Goal: Task Accomplishment & Management: Manage account settings

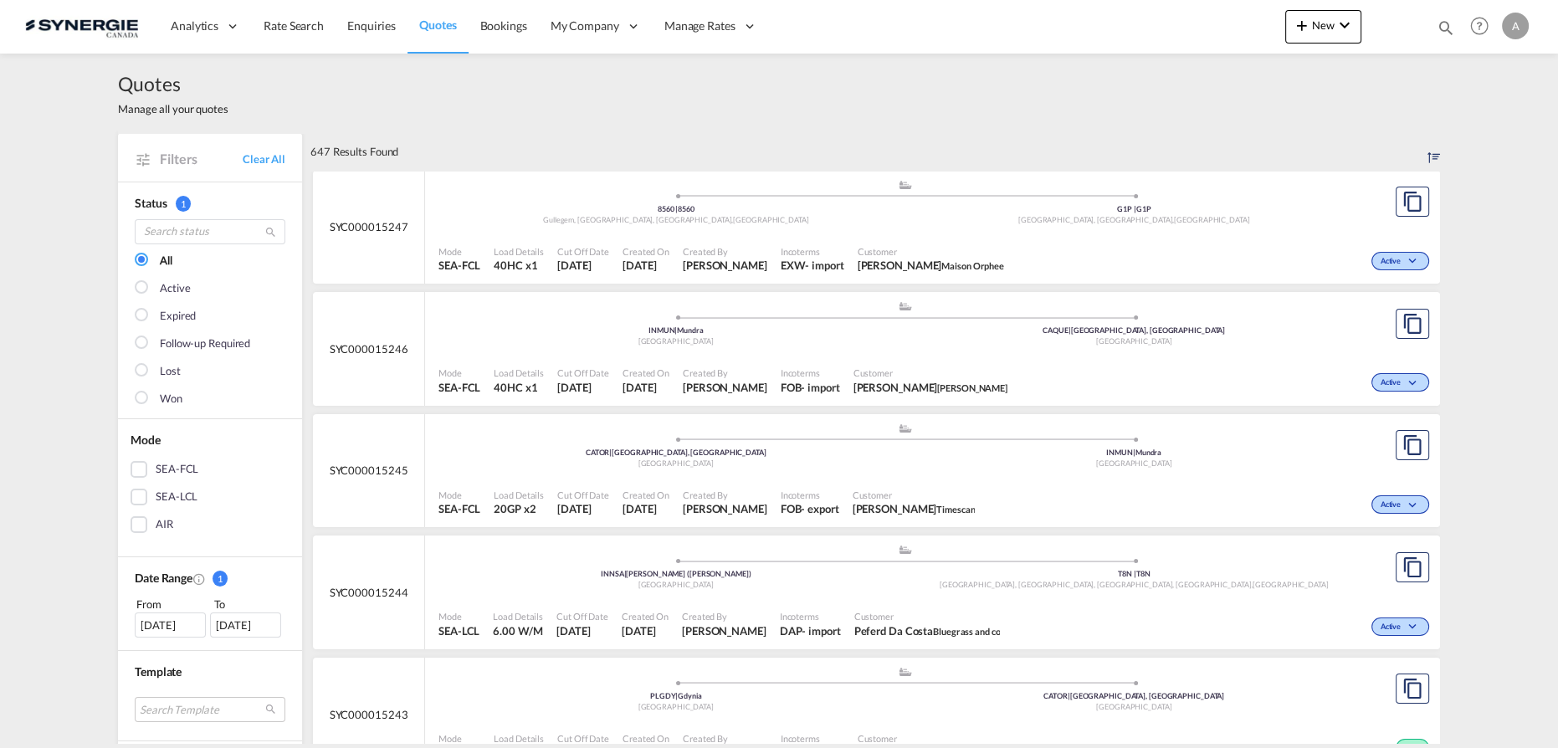
click at [1444, 30] on md-icon "icon-magnify" at bounding box center [1445, 27] width 18 height 18
click at [1172, 32] on select "Bookings Quotes Enquiries" at bounding box center [1178, 28] width 79 height 30
select select "Quotes"
click at [1139, 13] on select "Bookings Quotes Enquiries" at bounding box center [1178, 28] width 79 height 30
click at [1266, 28] on input at bounding box center [1319, 27] width 208 height 29
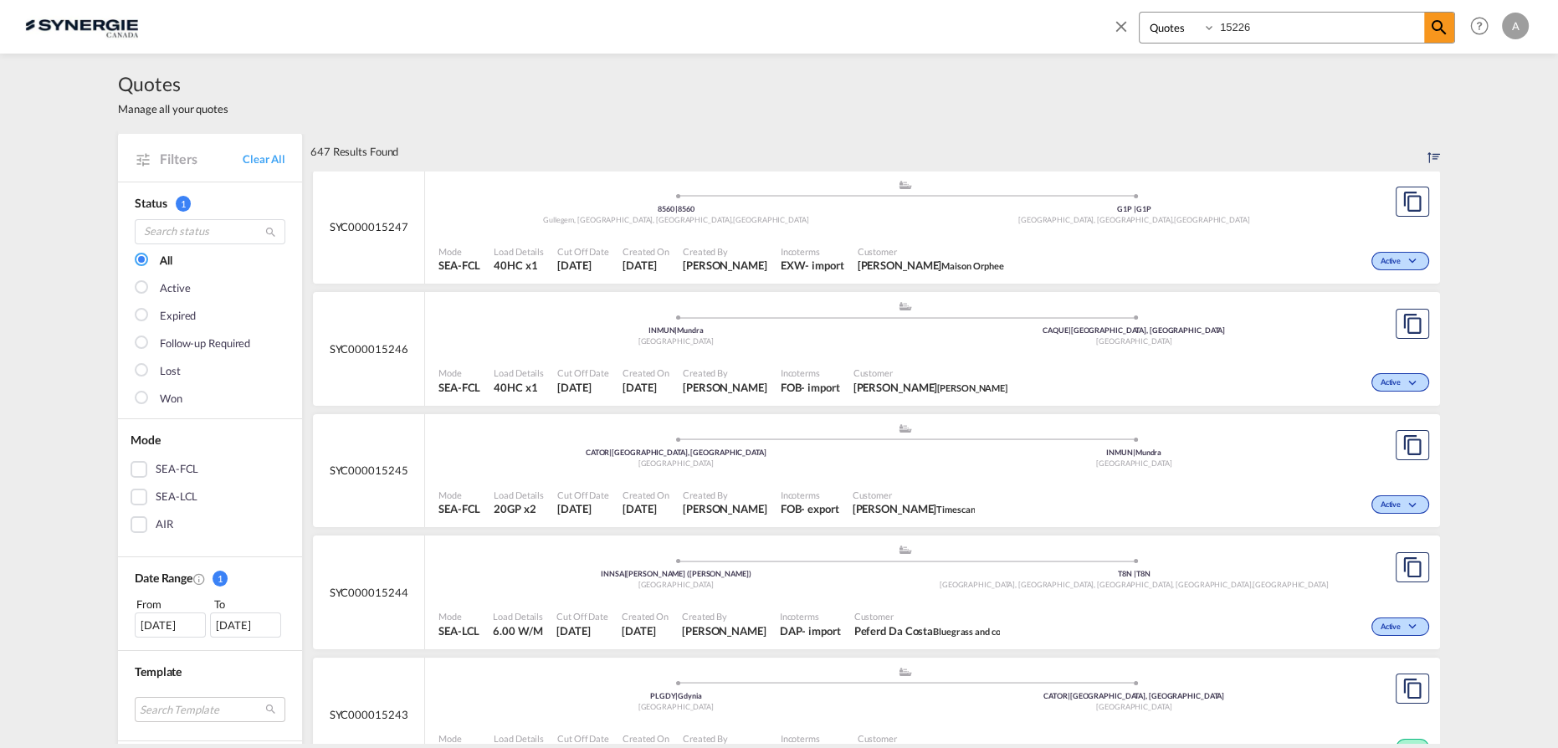
type input "15226"
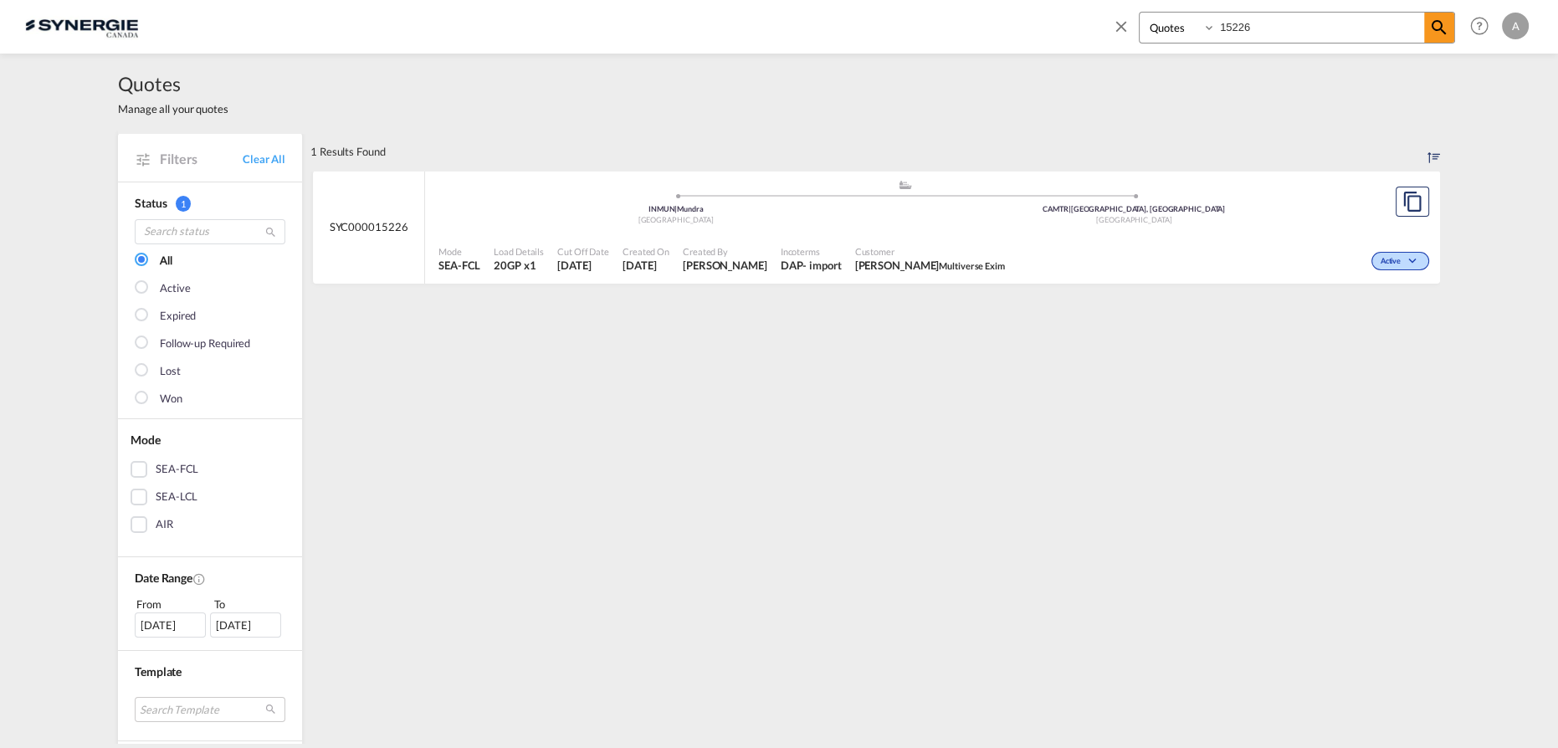
click at [907, 228] on div ".a{fill:#aaa8ad;} .a{fill:#aaa8ad;} INMUN | Mundra India CAMTR | Montreal, QC C…" at bounding box center [904, 204] width 933 height 50
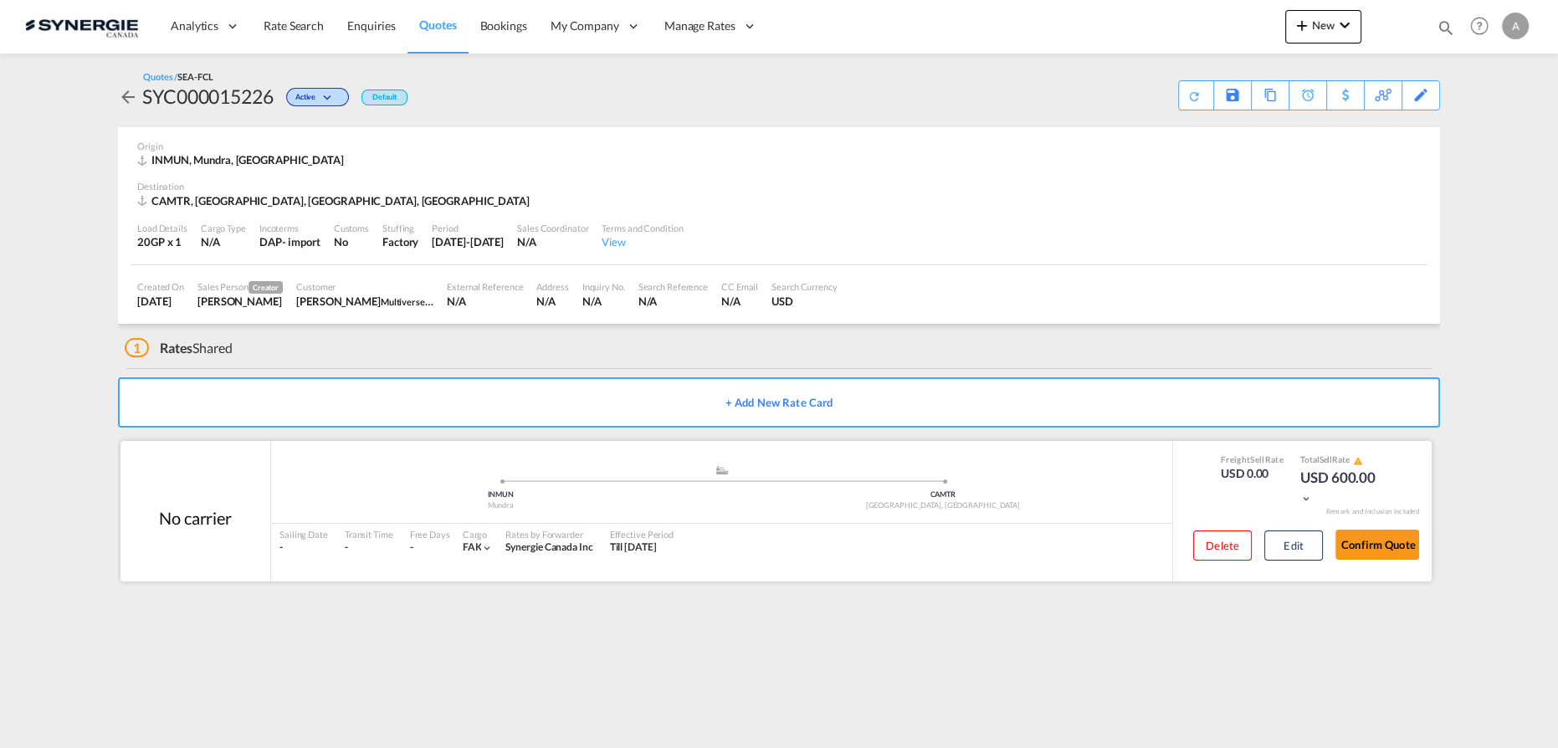
click at [1259, 545] on div "Delete Edit" at bounding box center [1251, 551] width 142 height 44
click at [1277, 548] on button "Edit" at bounding box center [1293, 545] width 59 height 30
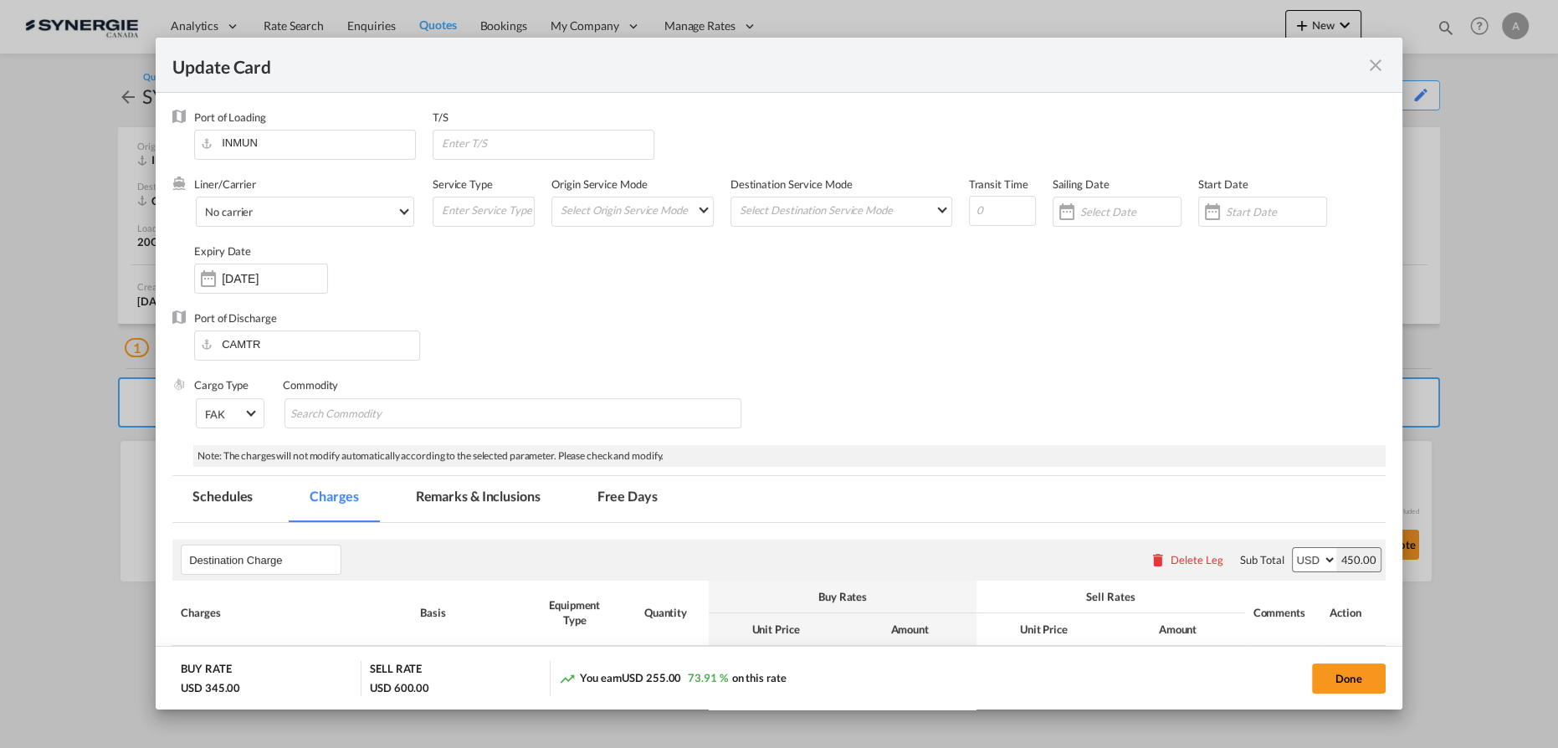
select select "per container"
select select "per B/L"
select select "per shipment"
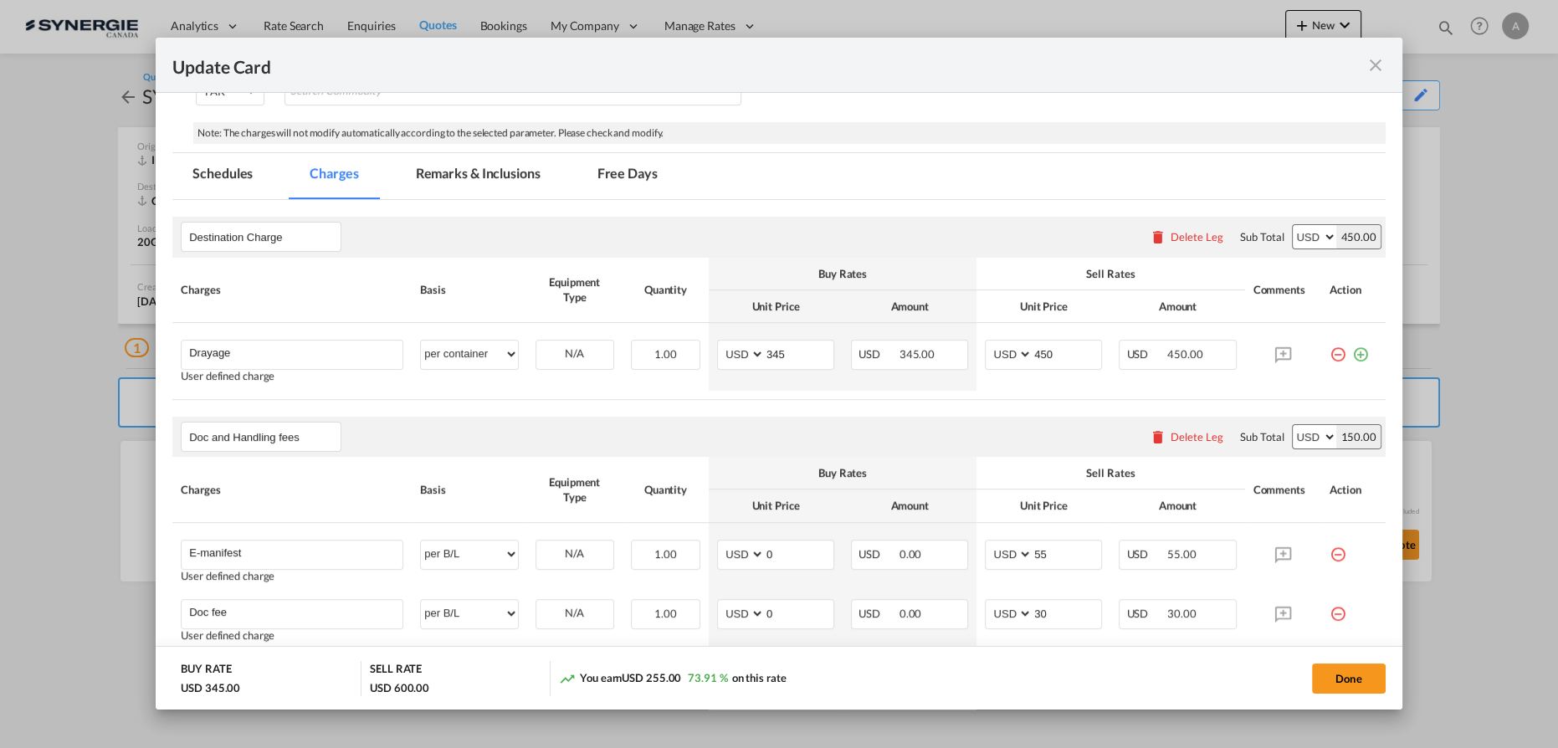
scroll to position [321, 0]
click at [480, 180] on md-tab-item "Remarks & Inclusions" at bounding box center [478, 178] width 165 height 46
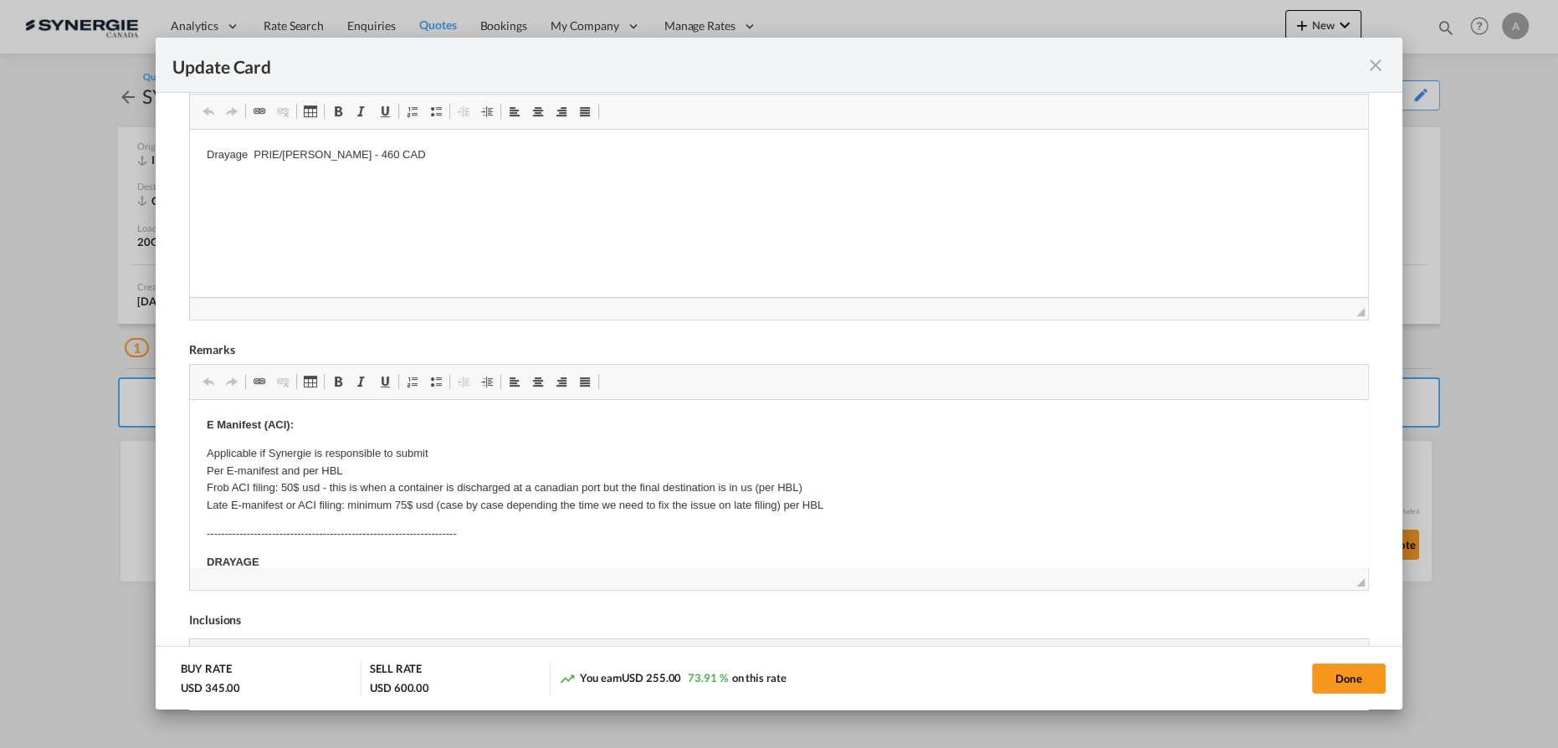
scroll to position [169, 0]
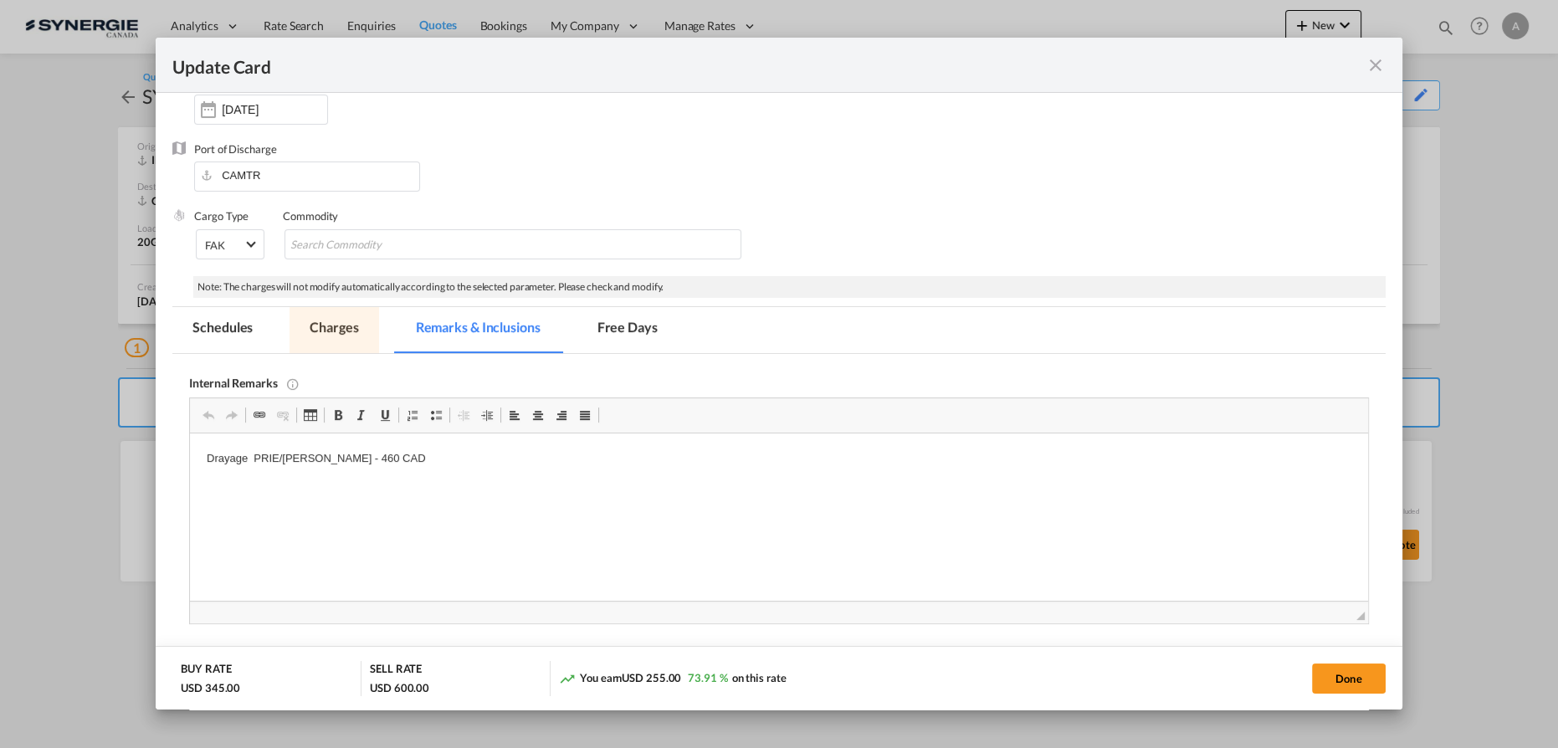
click at [340, 327] on md-tab-item "Charges" at bounding box center [333, 330] width 89 height 46
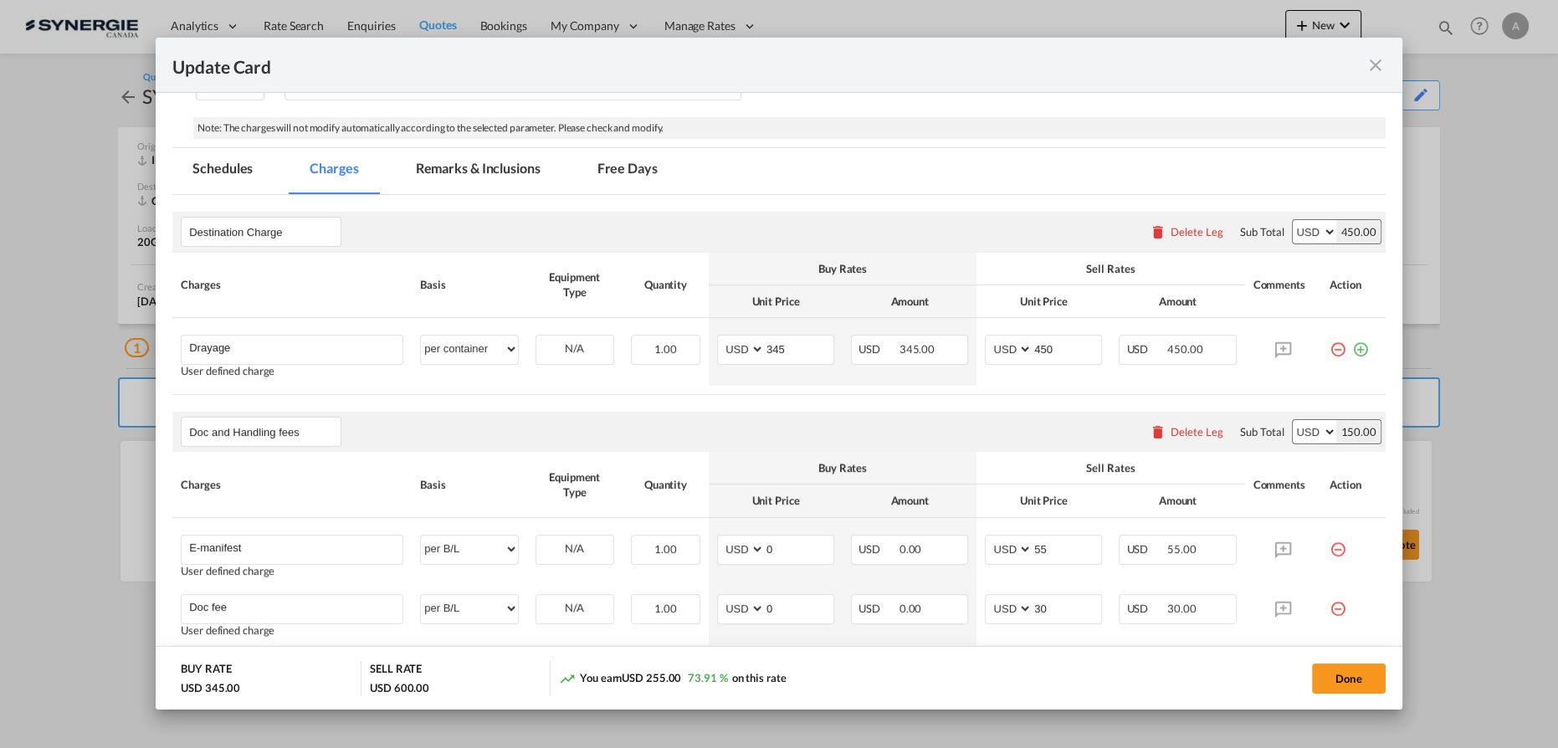
scroll to position [321, 0]
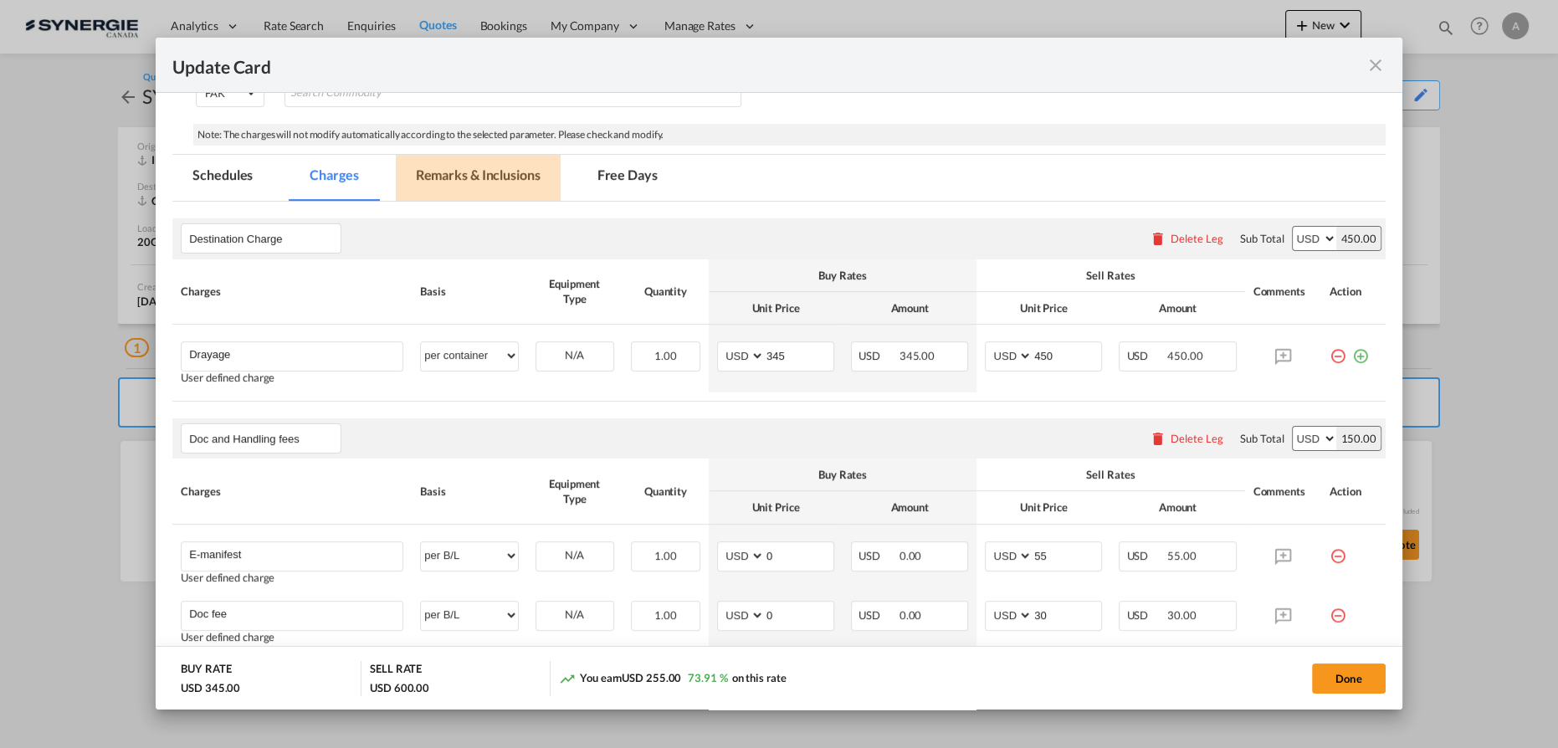
click at [433, 179] on md-tab-item "Remarks & Inclusions" at bounding box center [478, 178] width 165 height 46
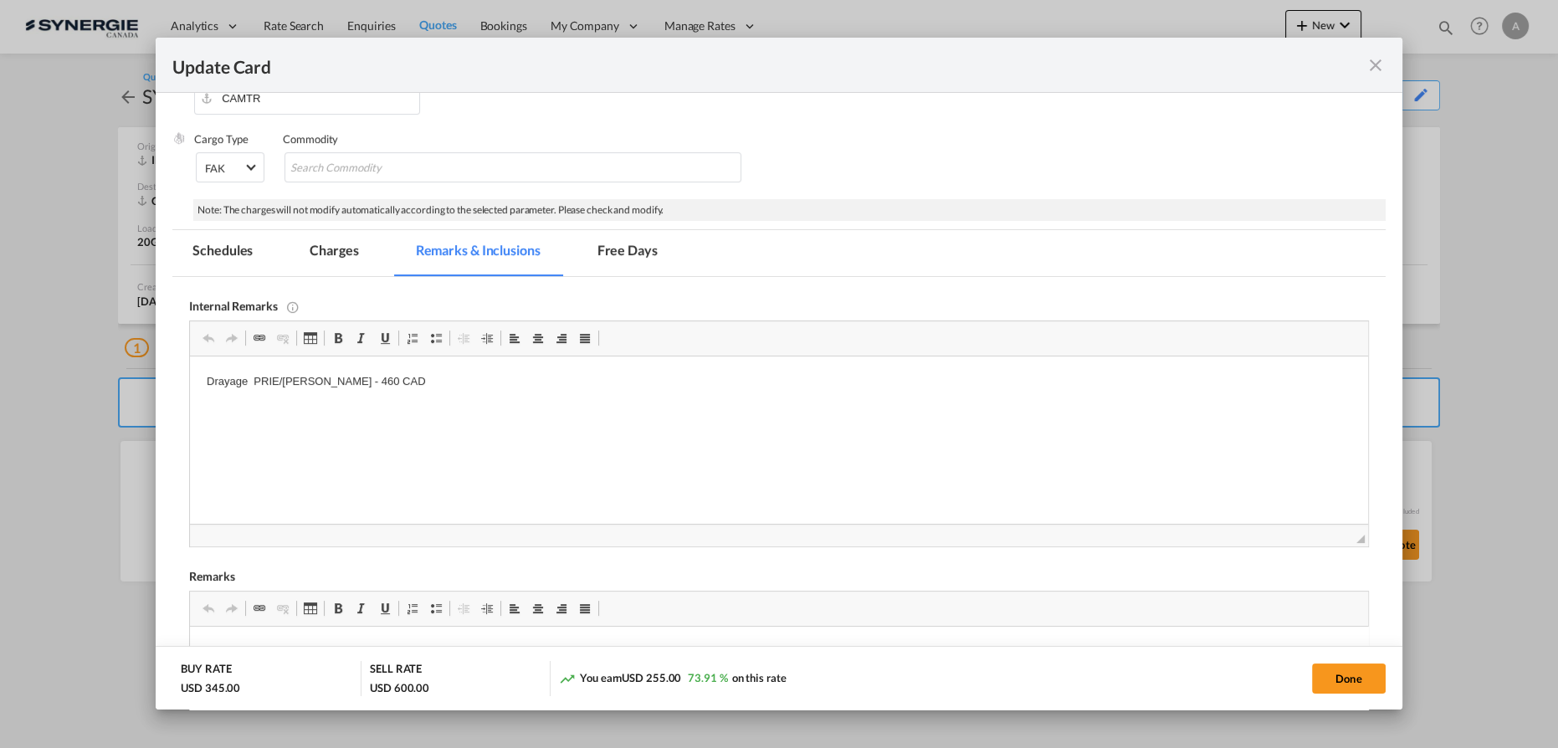
scroll to position [245, 0]
click at [341, 260] on md-tab-item "Charges" at bounding box center [333, 254] width 89 height 46
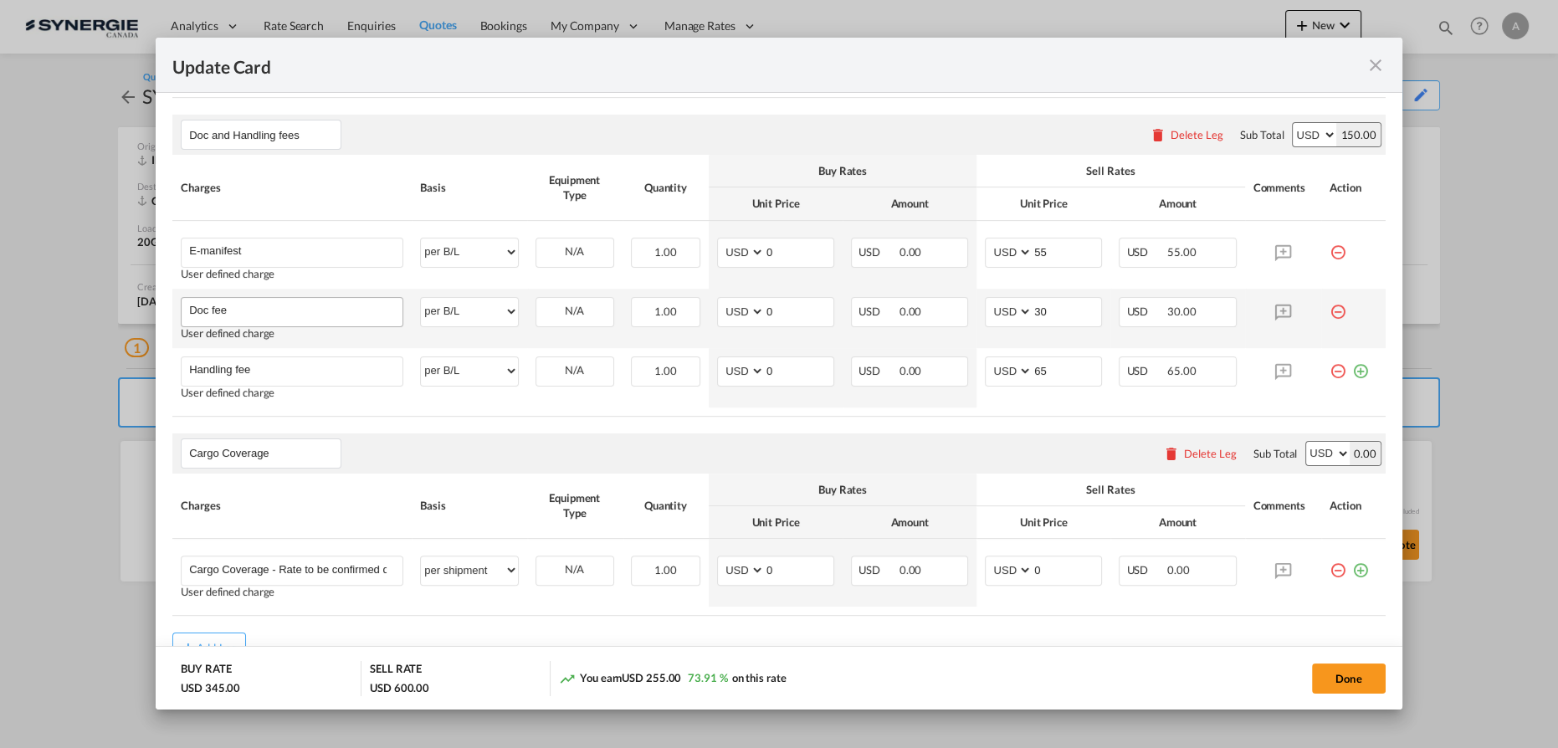
scroll to position [549, 0]
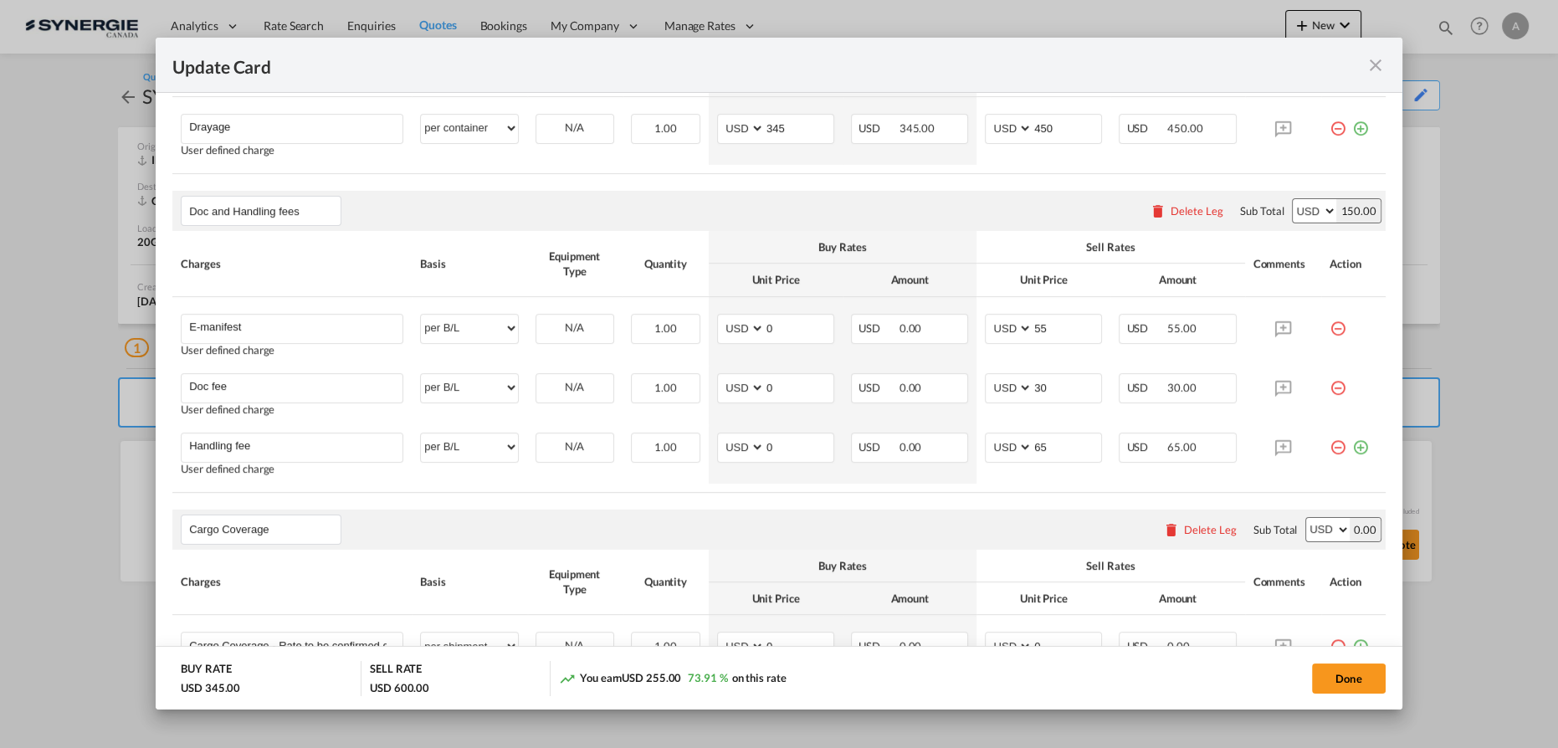
click at [1367, 66] on md-icon "icon-close fg-AAA8AD m-0 pointer" at bounding box center [1375, 65] width 20 height 20
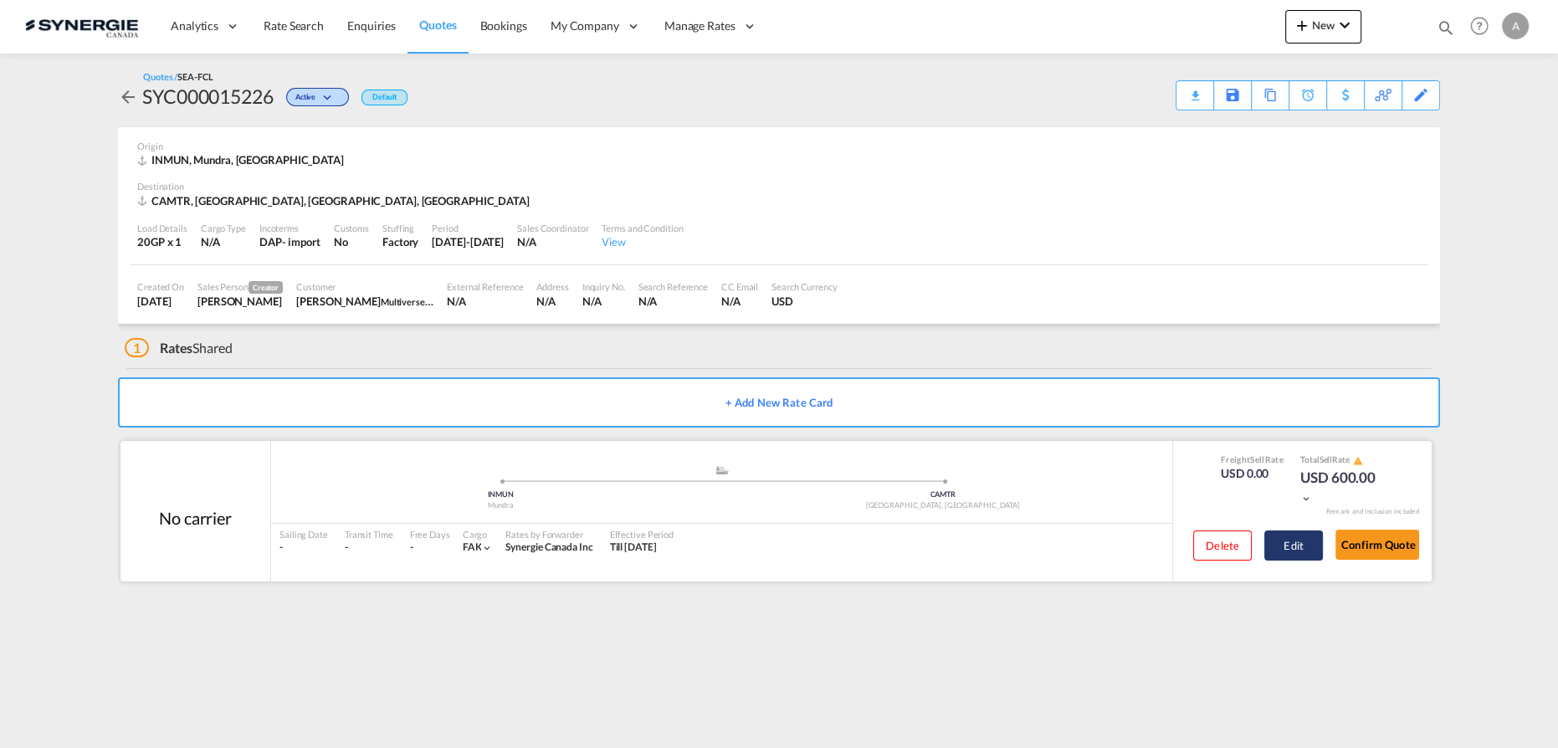
click at [1305, 538] on button "Edit" at bounding box center [1293, 545] width 59 height 30
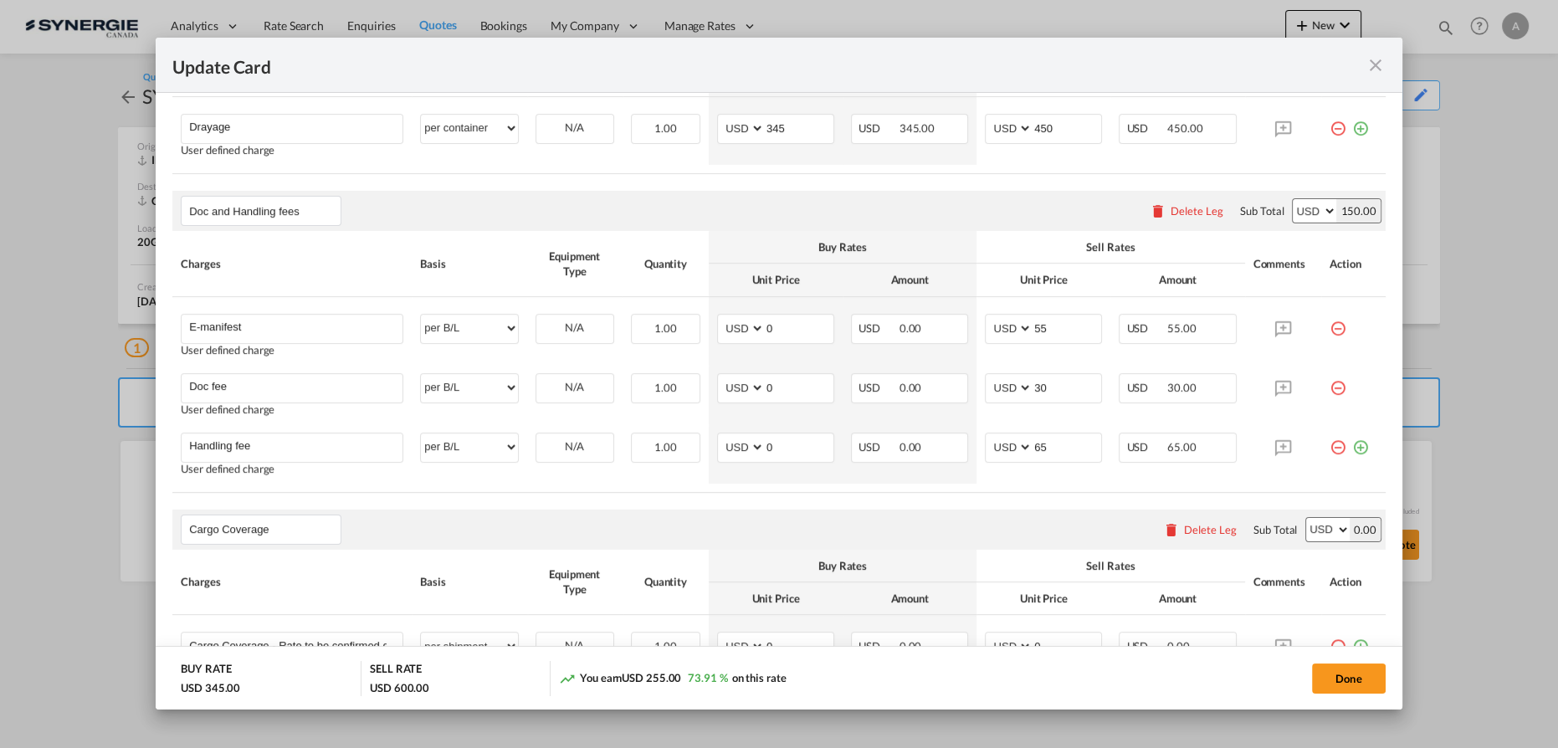
scroll to position [456, 0]
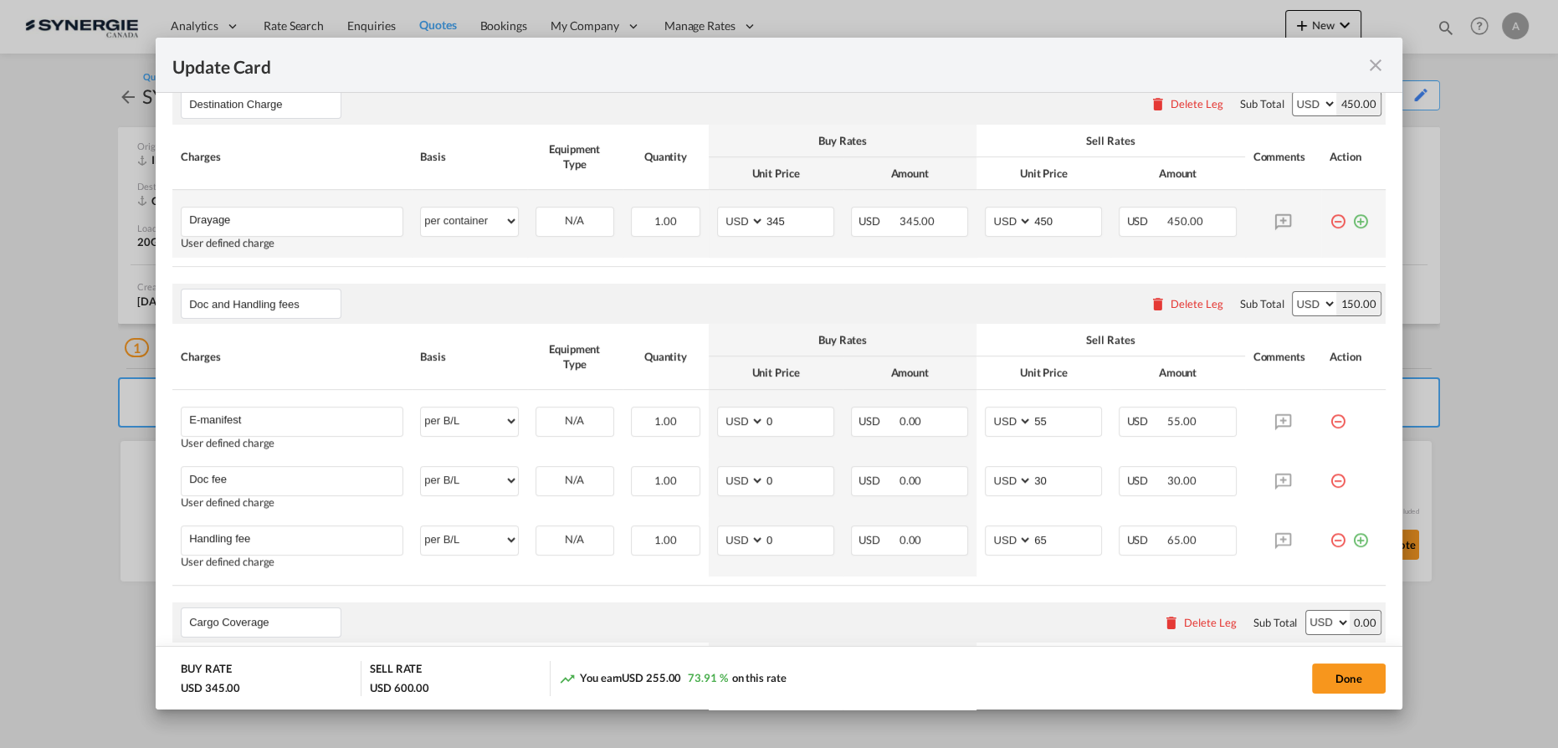
click at [1355, 217] on md-icon "icon-plus-circle-outline green-400-fg" at bounding box center [1360, 215] width 17 height 17
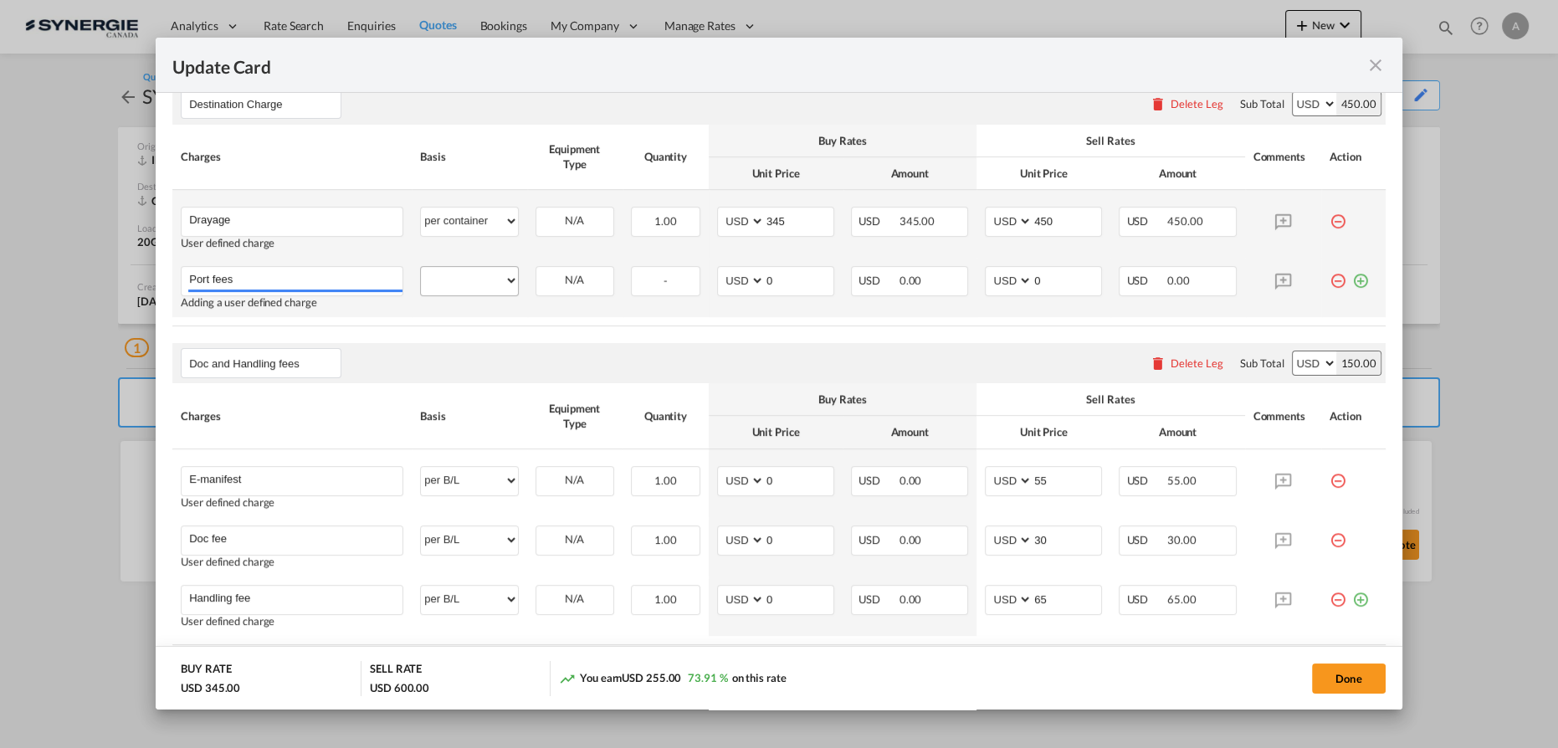
type input "Port fees"
drag, startPoint x: 484, startPoint y: 276, endPoint x: 473, endPoint y: 283, distance: 12.8
click at [484, 276] on select "per equipment per container per B/L per shipping bill per shipment per pallet p…" at bounding box center [469, 280] width 96 height 27
select select "per container"
click at [421, 267] on select "per equipment per container per B/L per shipping bill per shipment per pallet p…" at bounding box center [469, 280] width 96 height 27
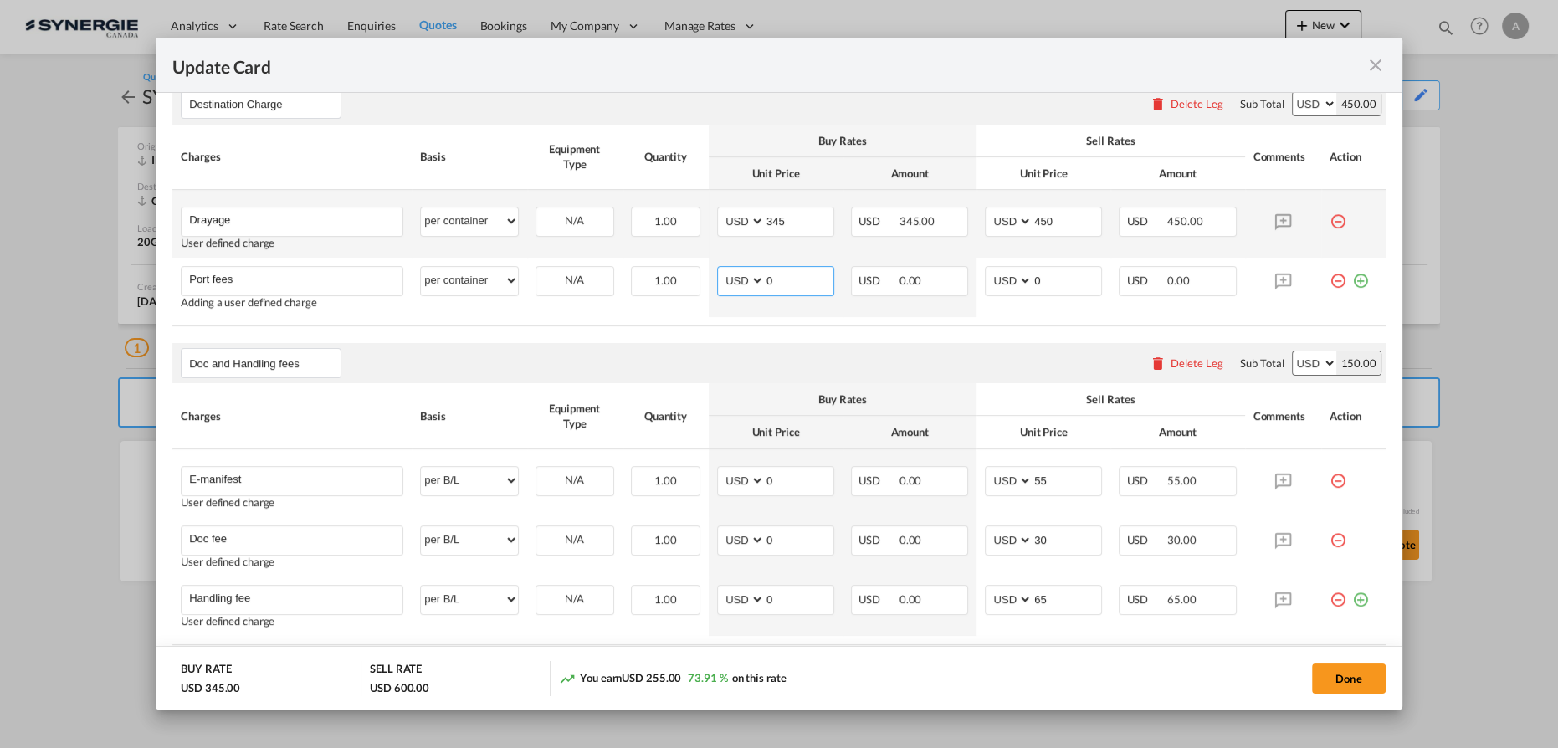
drag, startPoint x: 806, startPoint y: 277, endPoint x: 614, endPoint y: 255, distance: 192.8
click at [626, 261] on tr "Port fees Please Enter User Defined Charges Cannot Be Published Adding a user d…" at bounding box center [778, 287] width 1213 height 59
type input "50"
type input "65"
click at [913, 211] on tr "Drayage Please Enter User Defined Charges Cannot Be Published User defined char…" at bounding box center [778, 224] width 1213 height 68
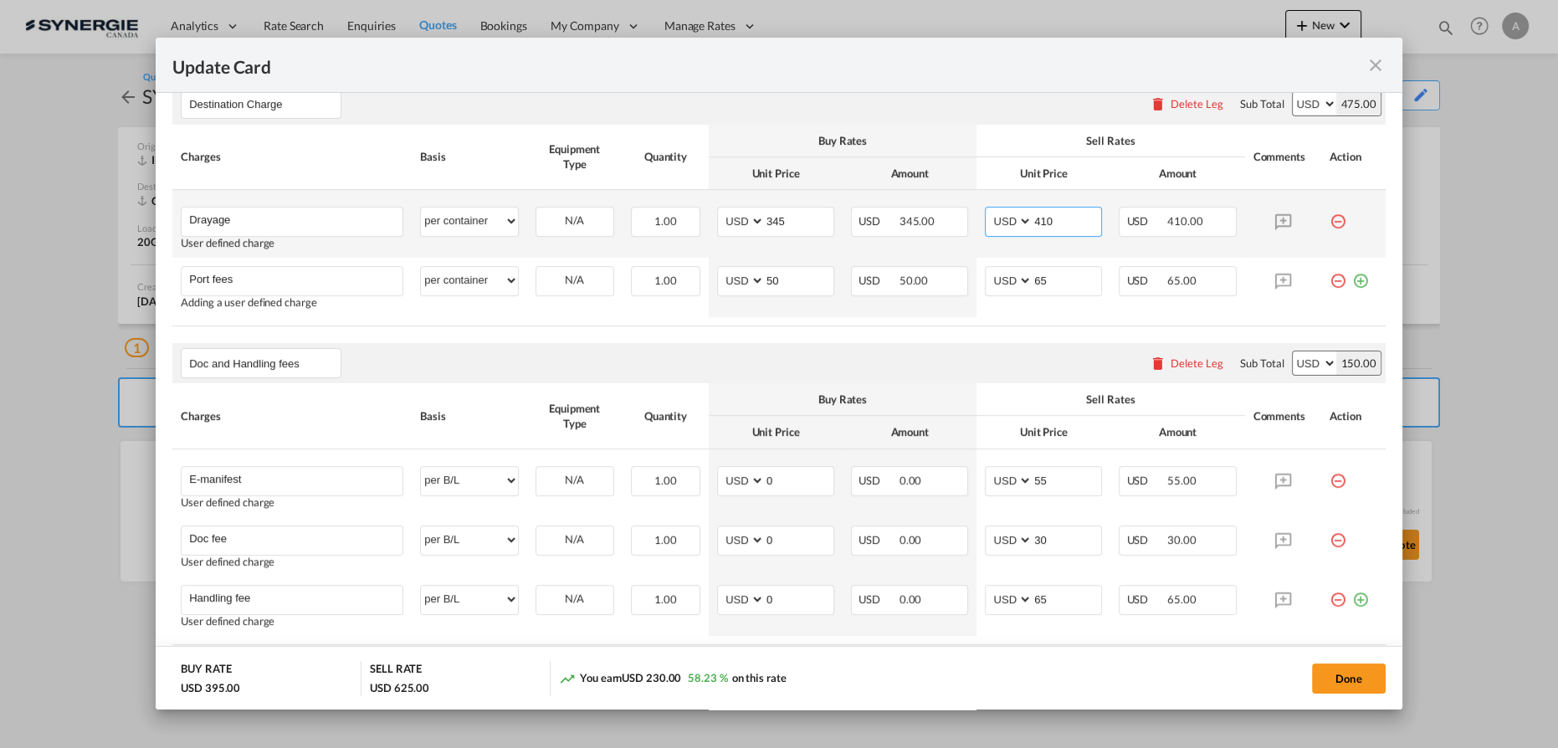
type input "410"
click at [848, 345] on div "Doc and Handling fees Please enter leg name Leg Name Already Exists Delete Leg …" at bounding box center [778, 363] width 1213 height 40
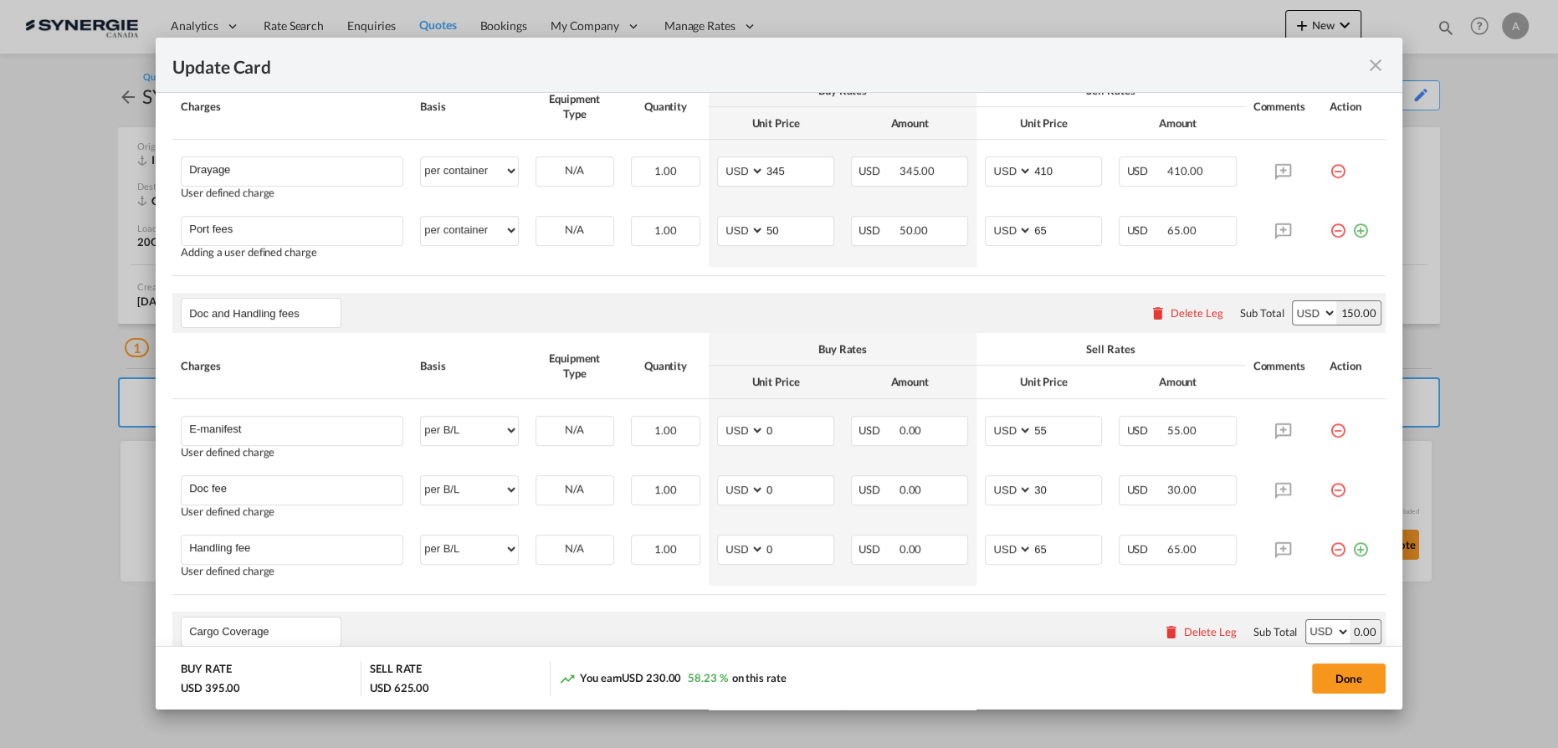
scroll to position [381, 0]
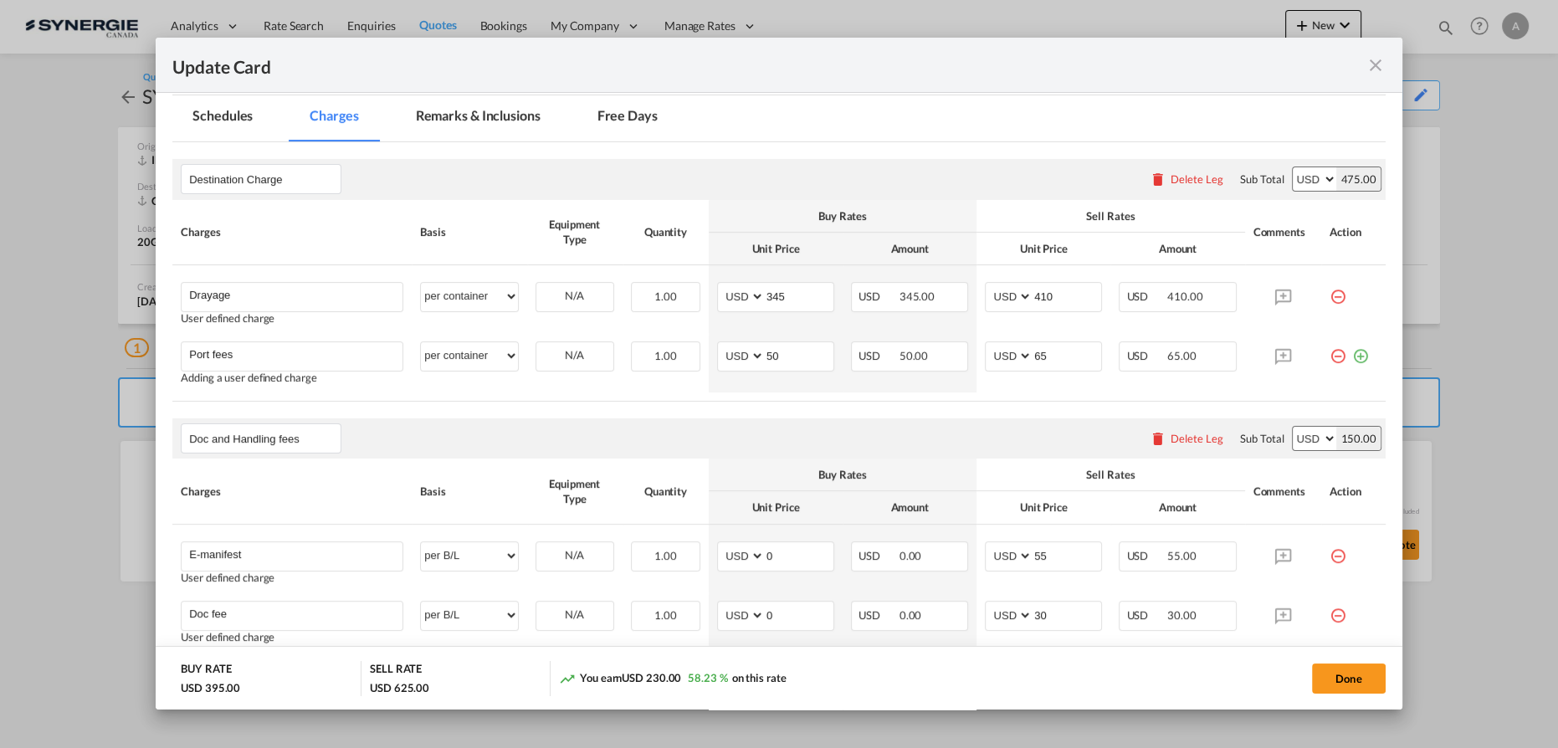
click at [507, 126] on md-tab-item "Remarks & Inclusions" at bounding box center [478, 118] width 165 height 46
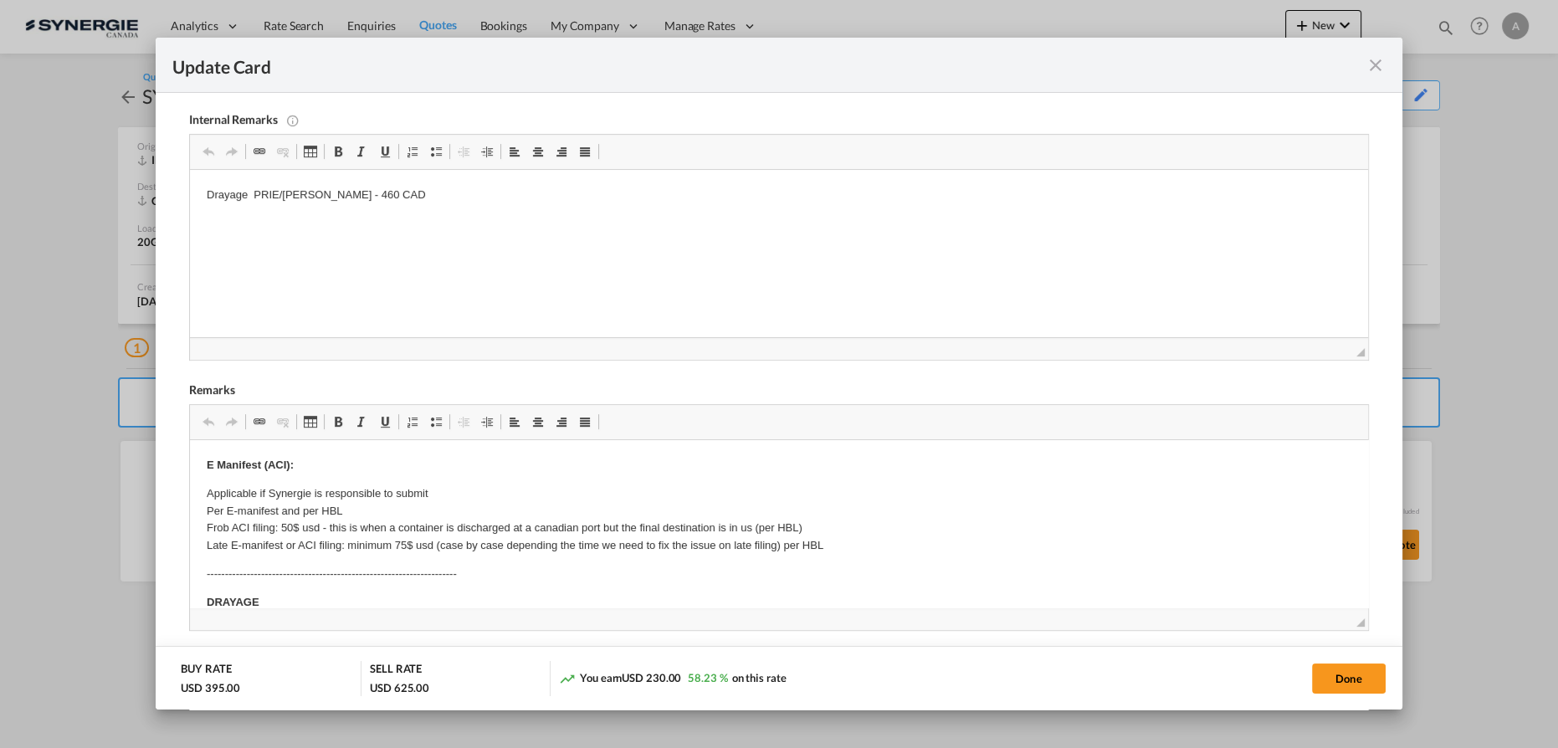
scroll to position [457, 0]
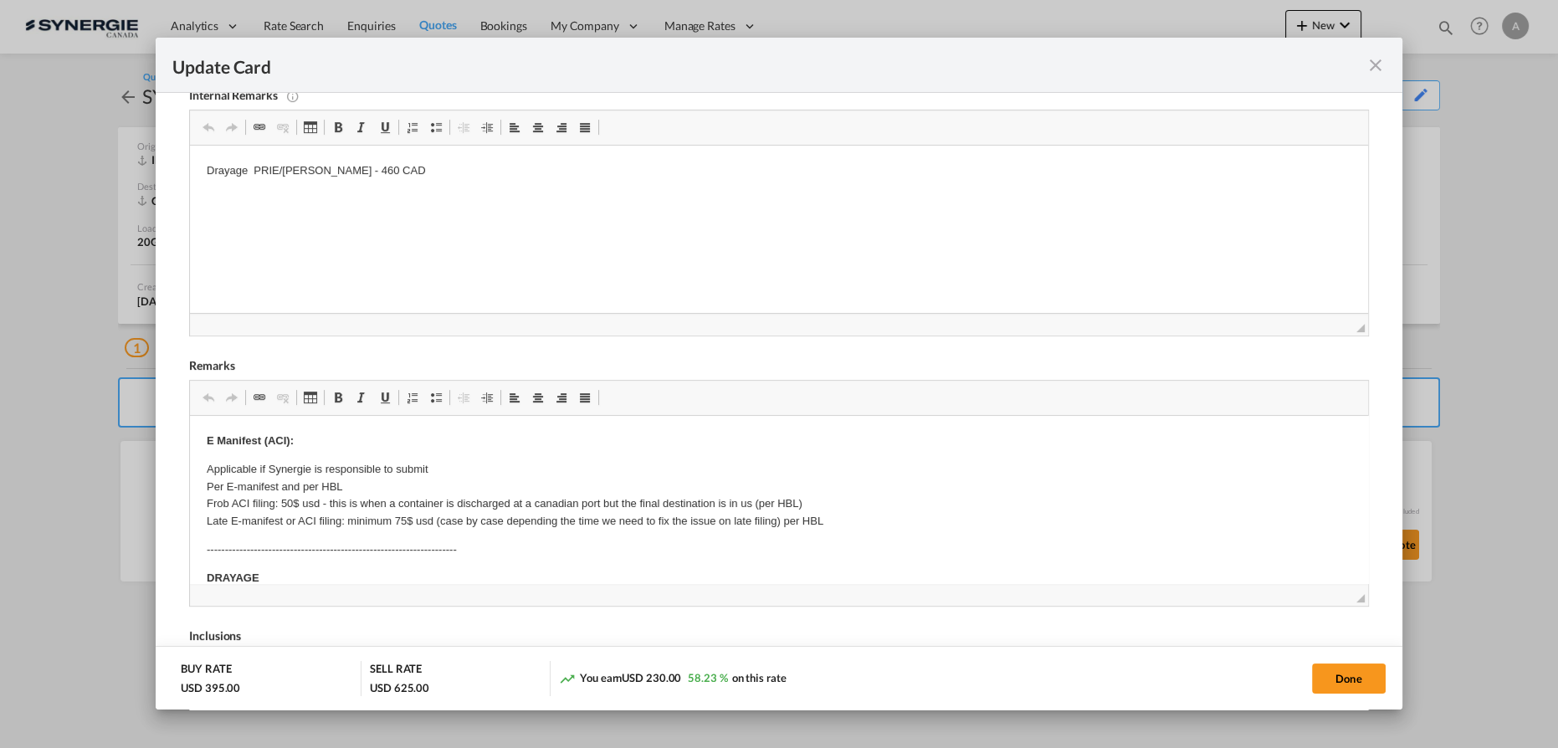
click at [1346, 678] on button "Done" at bounding box center [1349, 678] width 74 height 30
type input "01 Nov 2025"
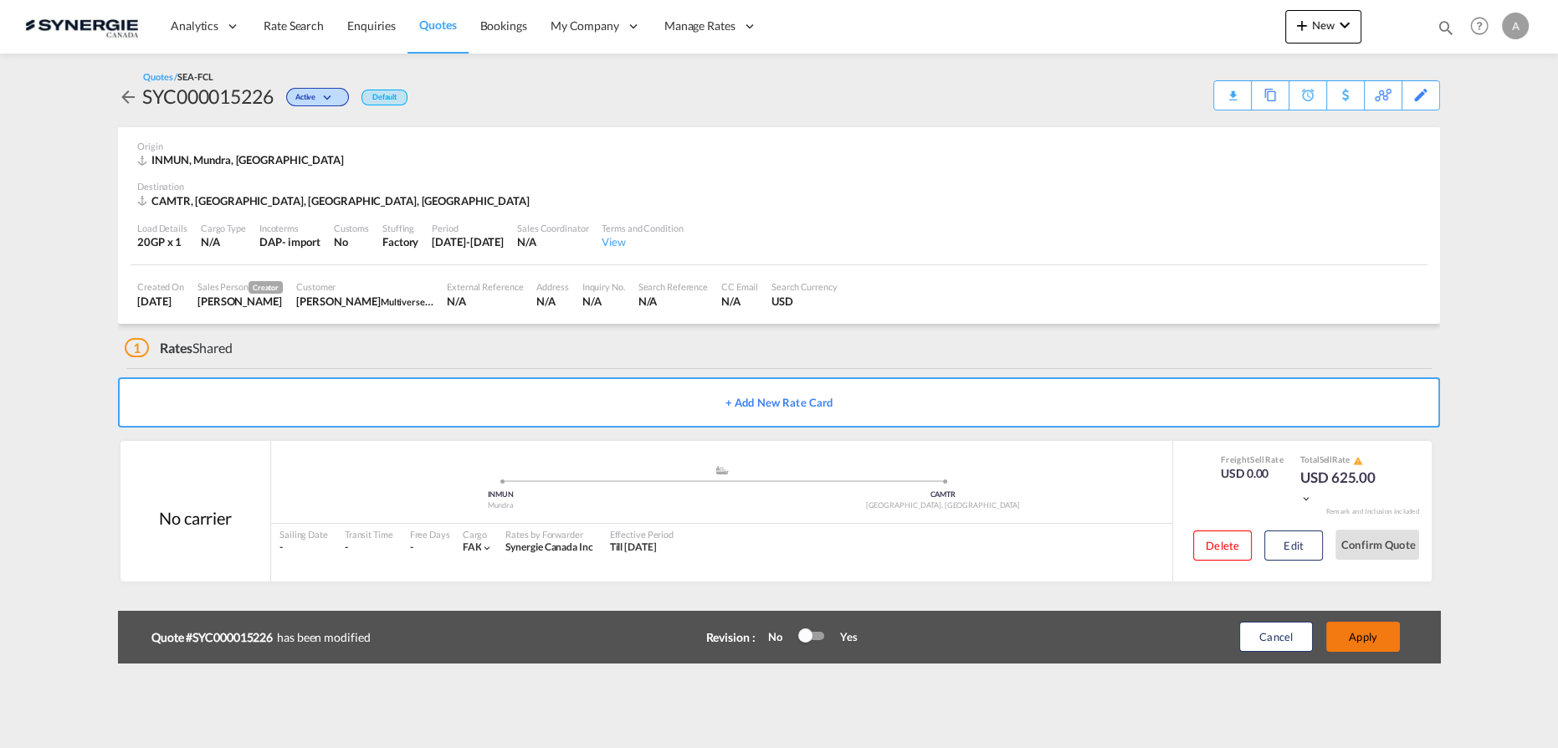
click at [1377, 641] on button "Apply" at bounding box center [1363, 637] width 74 height 30
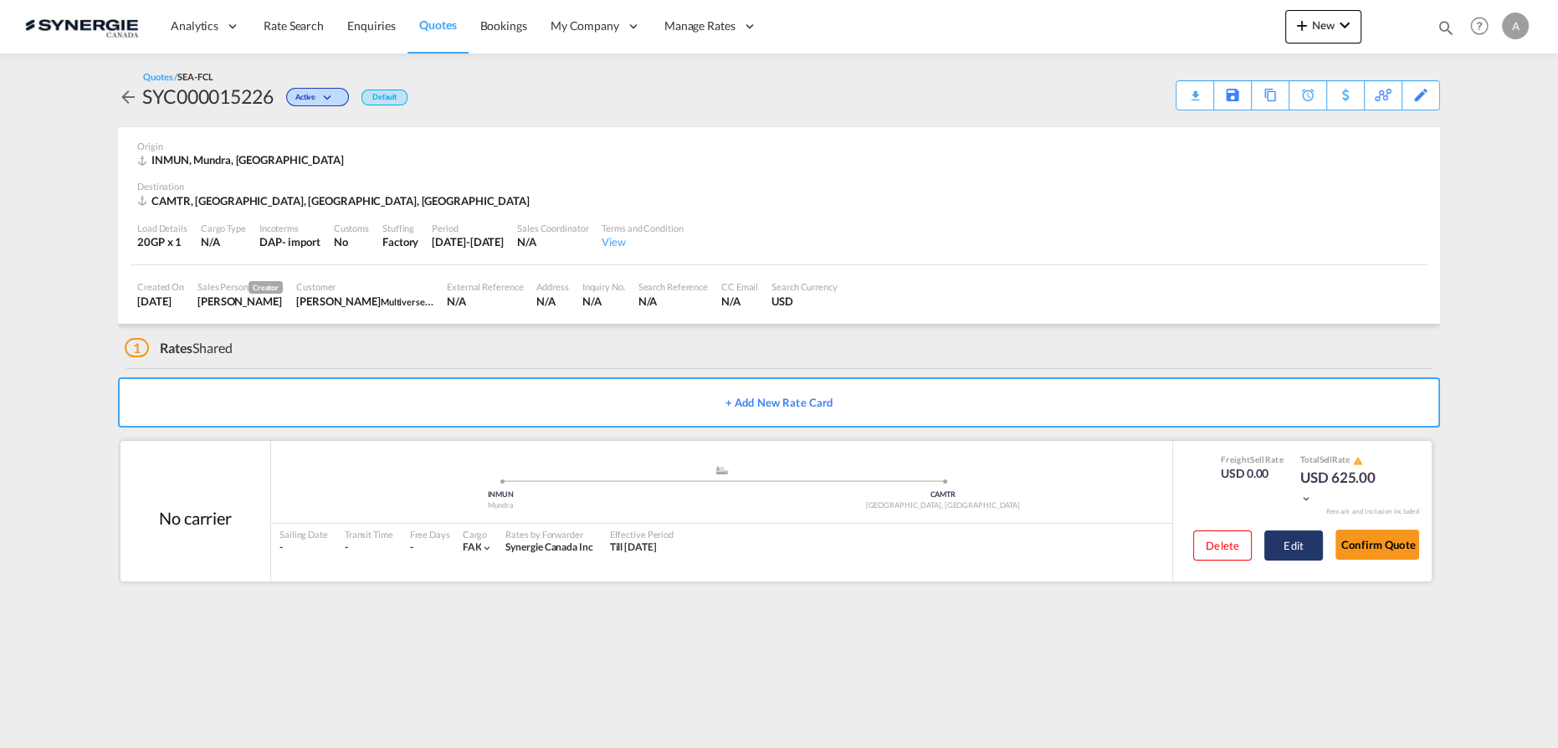
click at [1292, 549] on button "Edit" at bounding box center [1293, 545] width 59 height 30
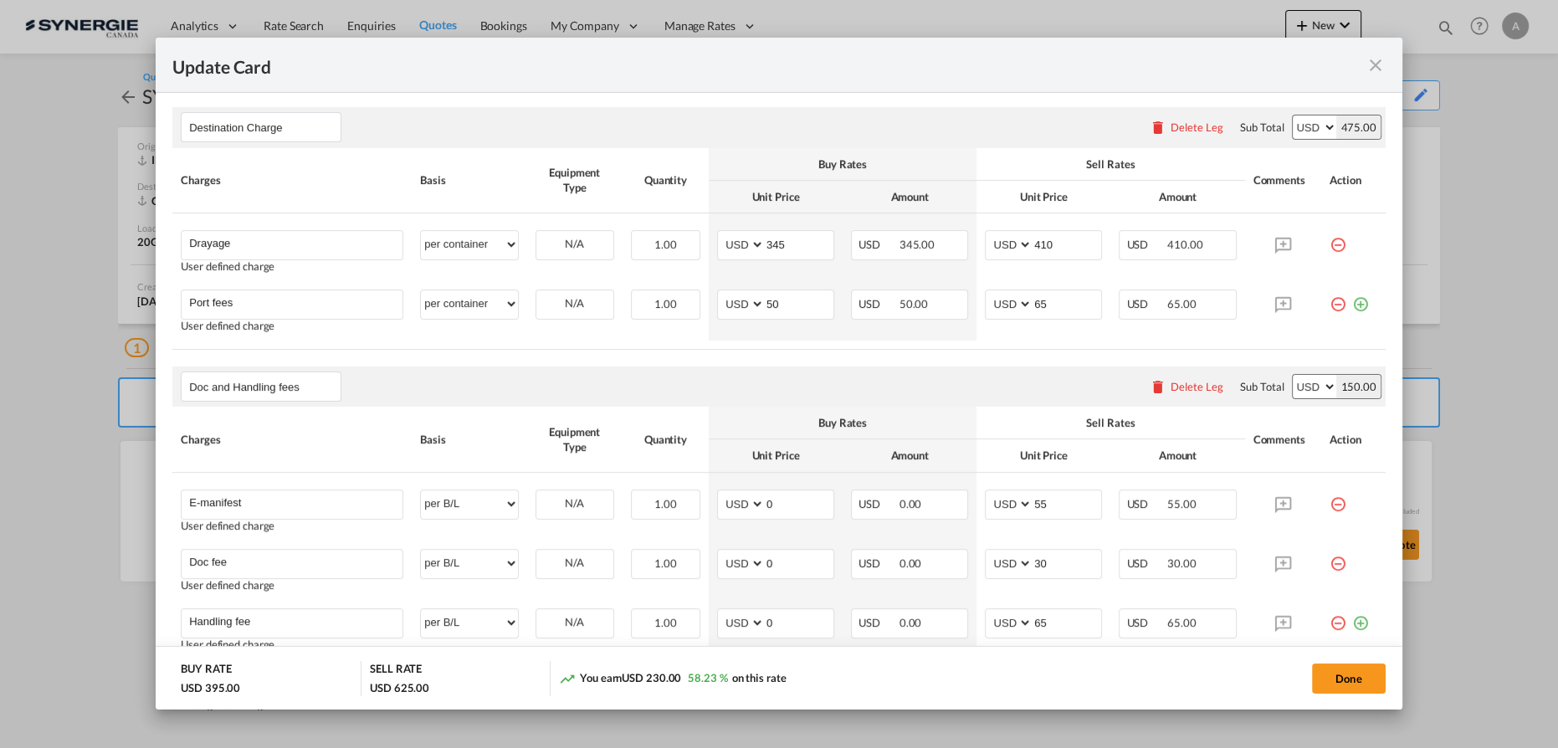
scroll to position [457, 0]
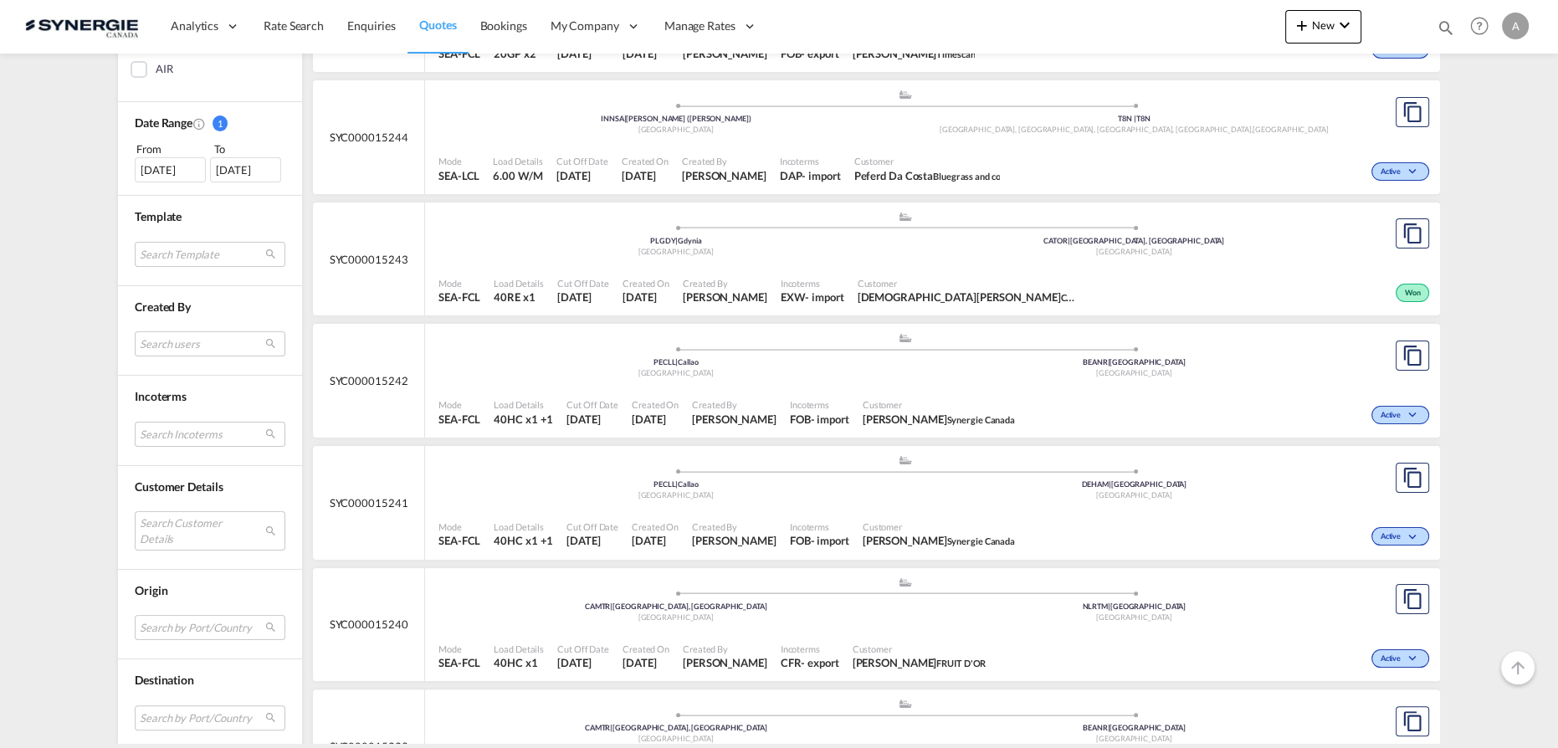
scroll to position [456, 0]
click at [161, 504] on div "Search Customer Details user name user bryan YANG bryan.yang@hlt-tw.com | hlt l…" at bounding box center [210, 524] width 151 height 61
click at [169, 524] on md-select "Search Customer Details user name user bryan YANG bryan.yang@hlt-tw.com | hlt l…" at bounding box center [210, 529] width 151 height 38
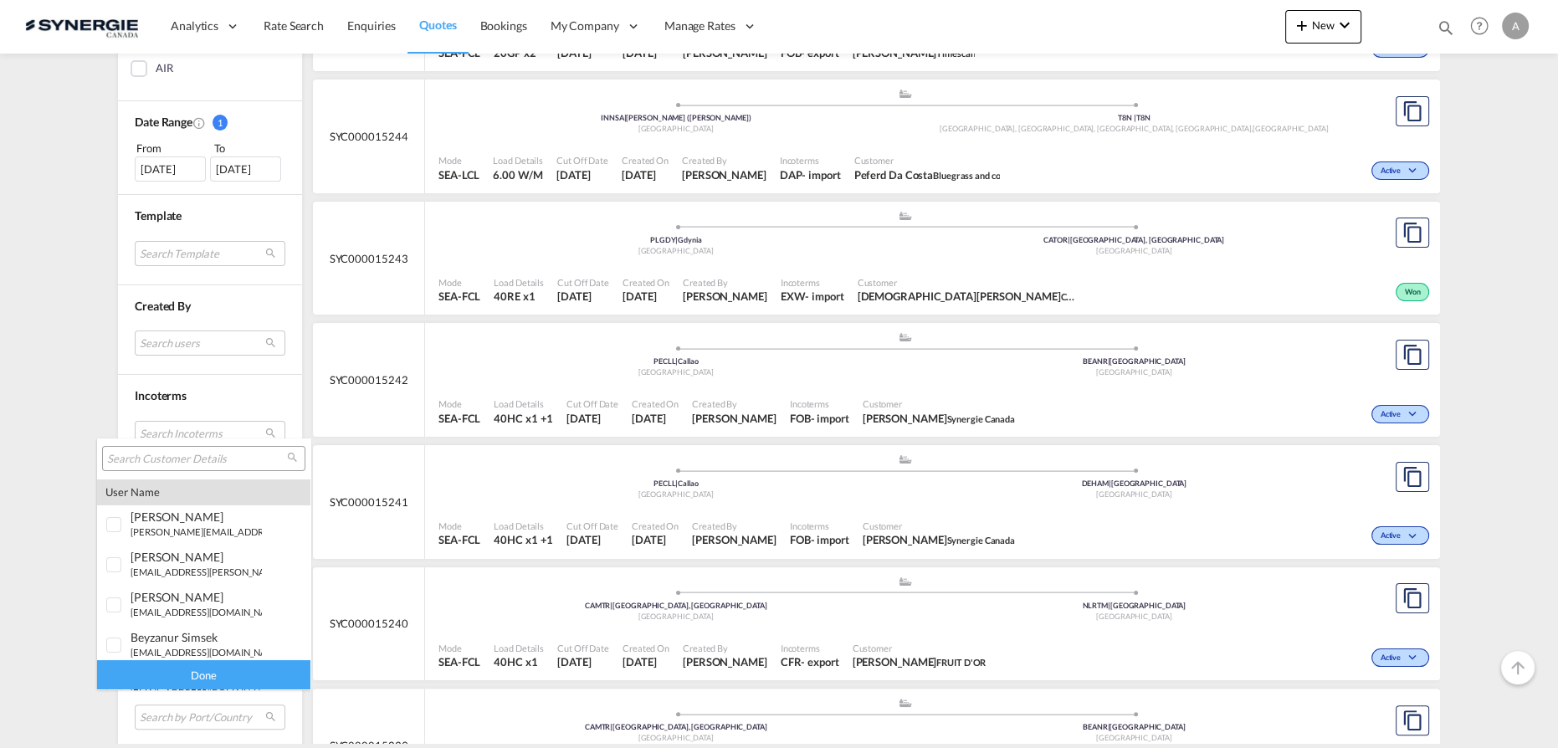
click at [167, 458] on input "search" at bounding box center [197, 459] width 180 height 15
paste input "piyush@mvexim.in"
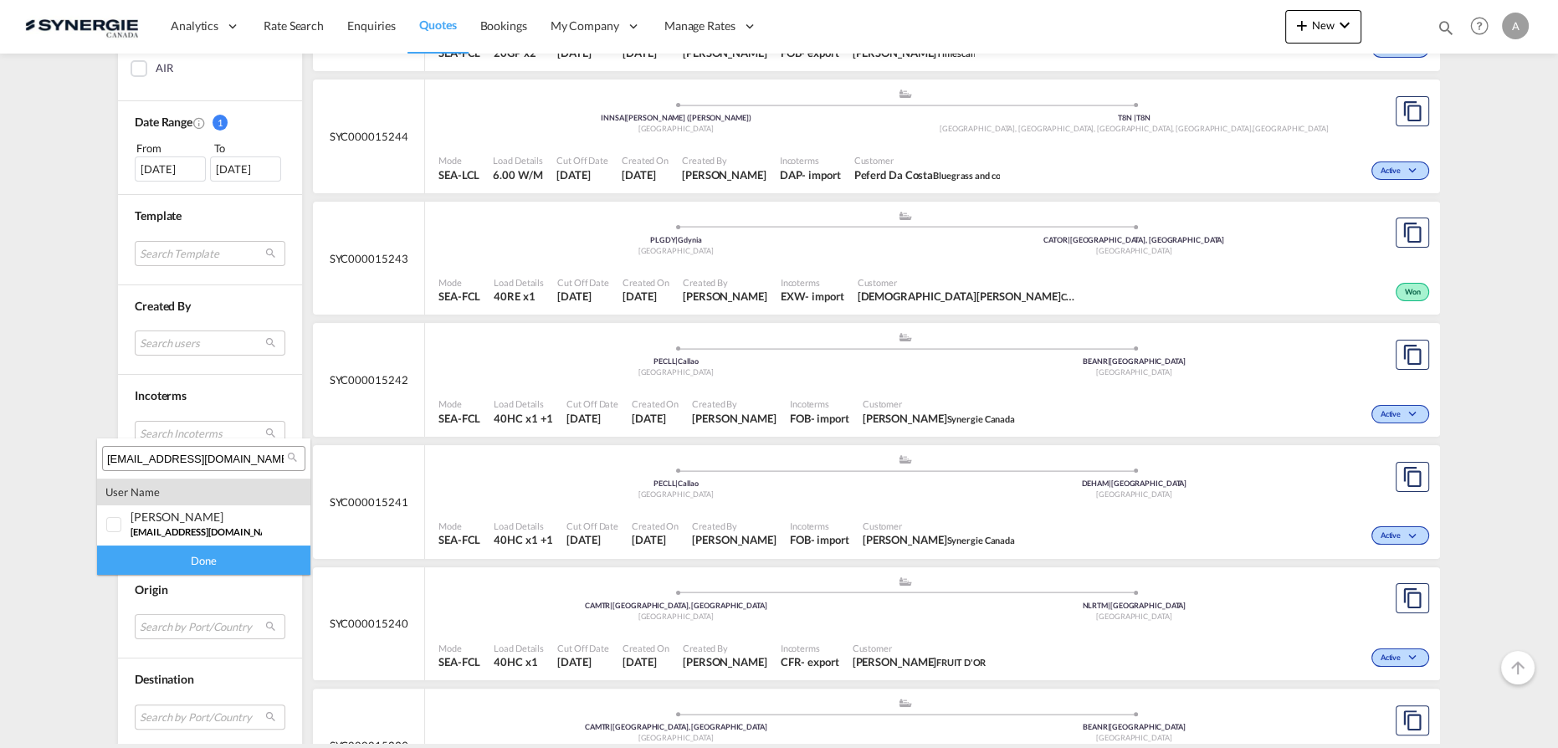
type input "piyush@mvexim.in"
click at [155, 547] on md-content "piyush@mvexim.in user name user piyush Chandgude piyush@mvexim.in | multiverse …" at bounding box center [203, 506] width 213 height 136
click at [165, 561] on div "Done" at bounding box center [203, 559] width 213 height 29
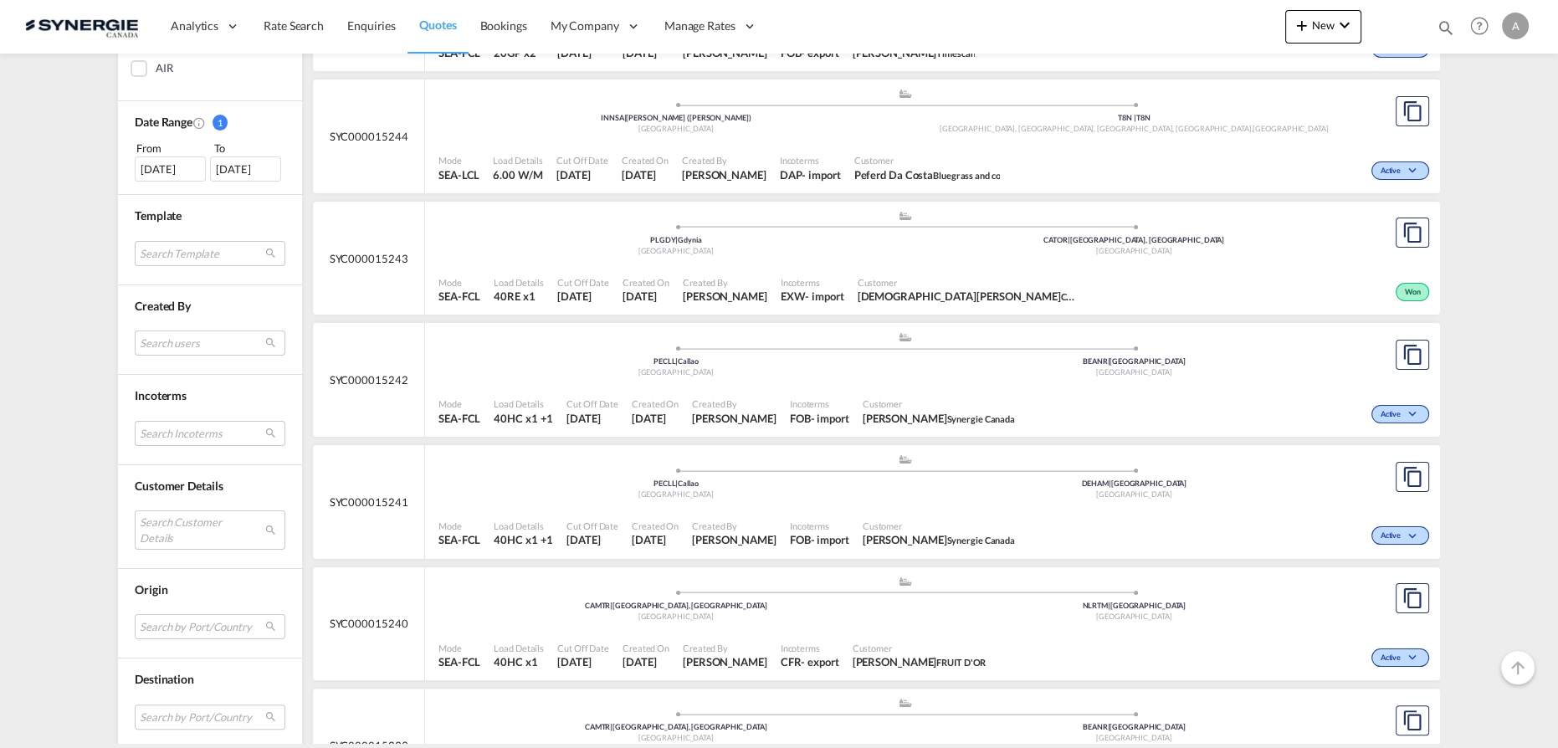
click at [170, 545] on div "Search Customer Details" at bounding box center [210, 532] width 151 height 44
click at [171, 524] on md-select "Search Customer Details" at bounding box center [210, 529] width 151 height 38
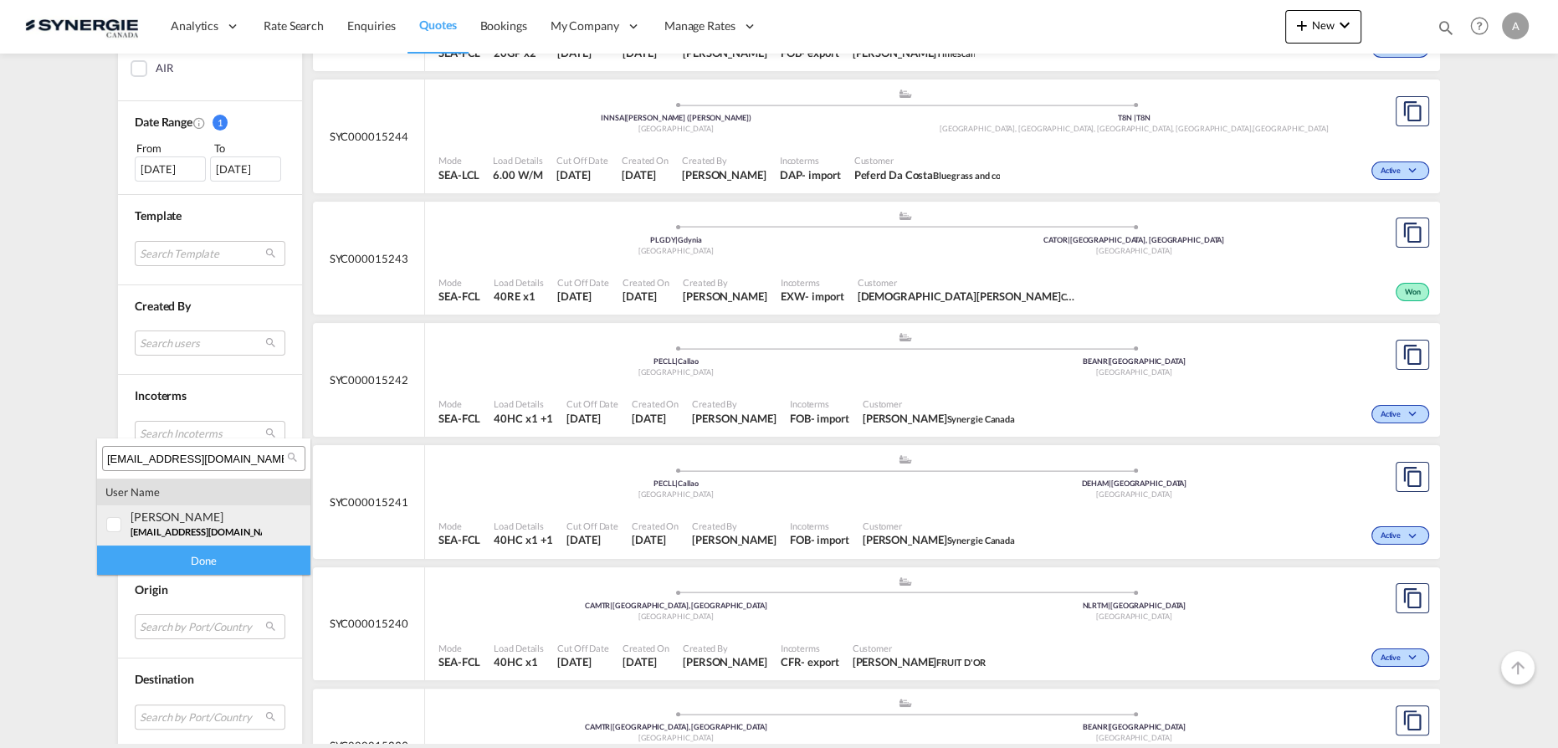
click at [119, 525] on div at bounding box center [114, 525] width 17 height 17
click at [161, 555] on div "Done" at bounding box center [203, 559] width 213 height 29
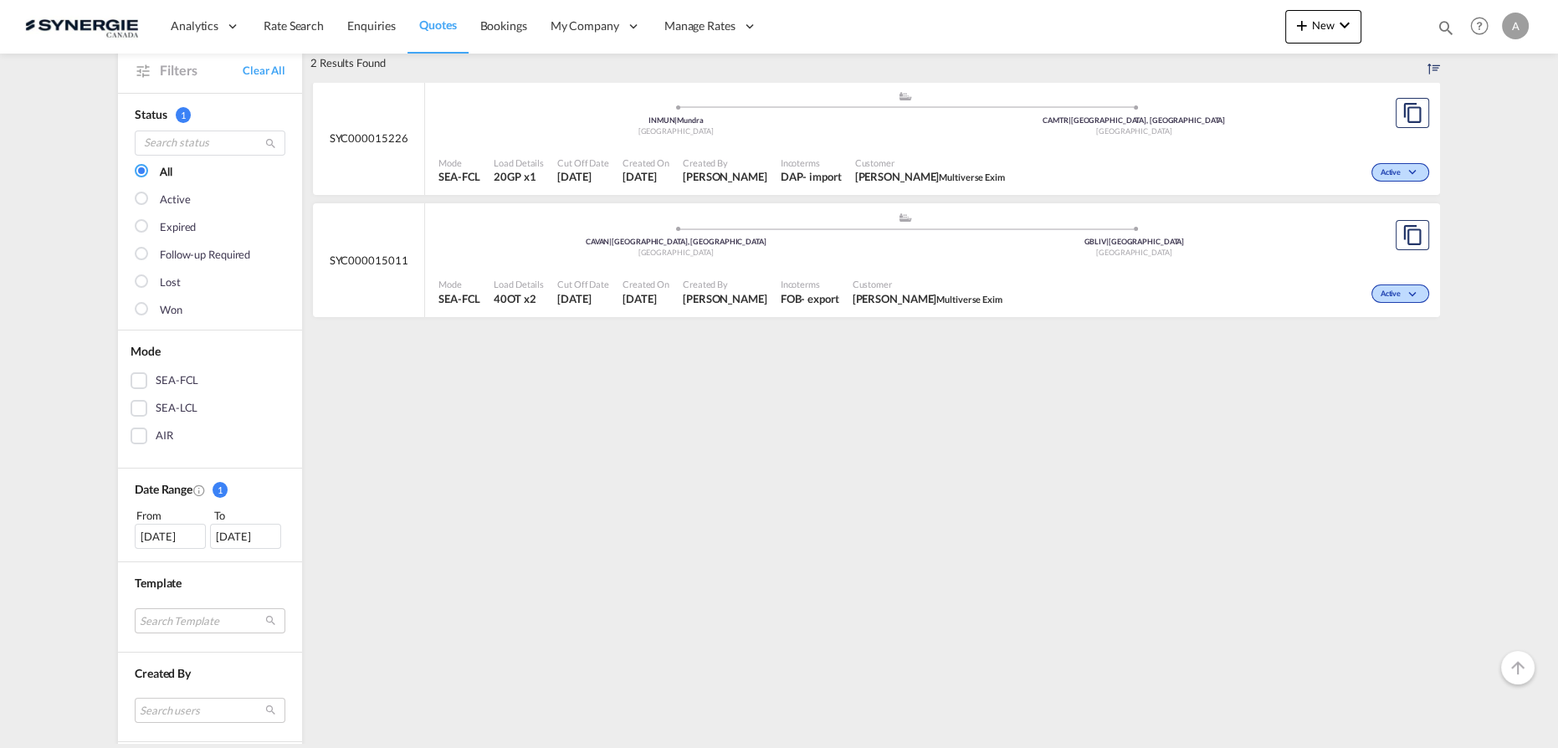
scroll to position [151, 0]
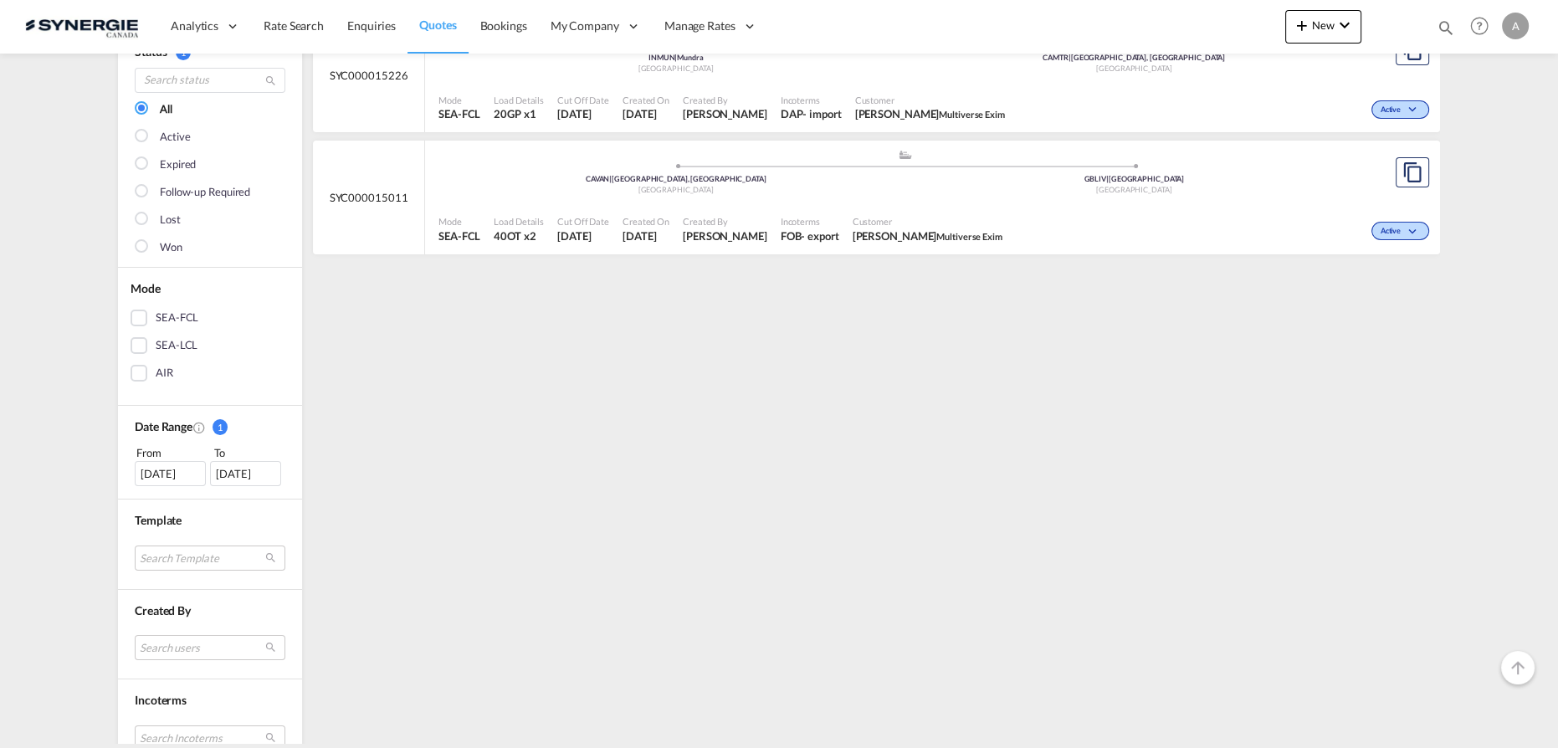
click at [160, 469] on div "06 Sep 2025" at bounding box center [170, 473] width 71 height 25
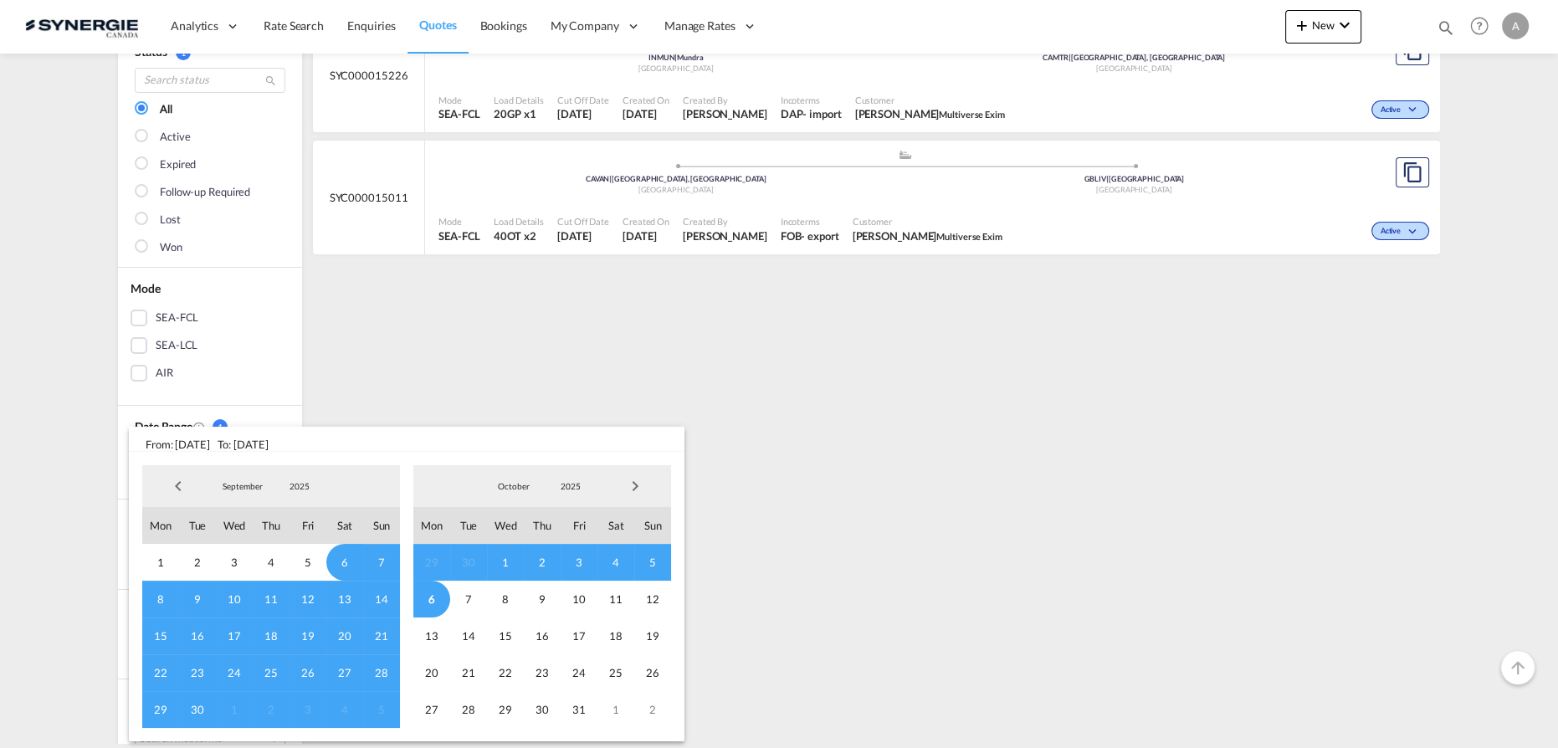
click at [281, 493] on md-select-value "2025" at bounding box center [299, 485] width 57 height 25
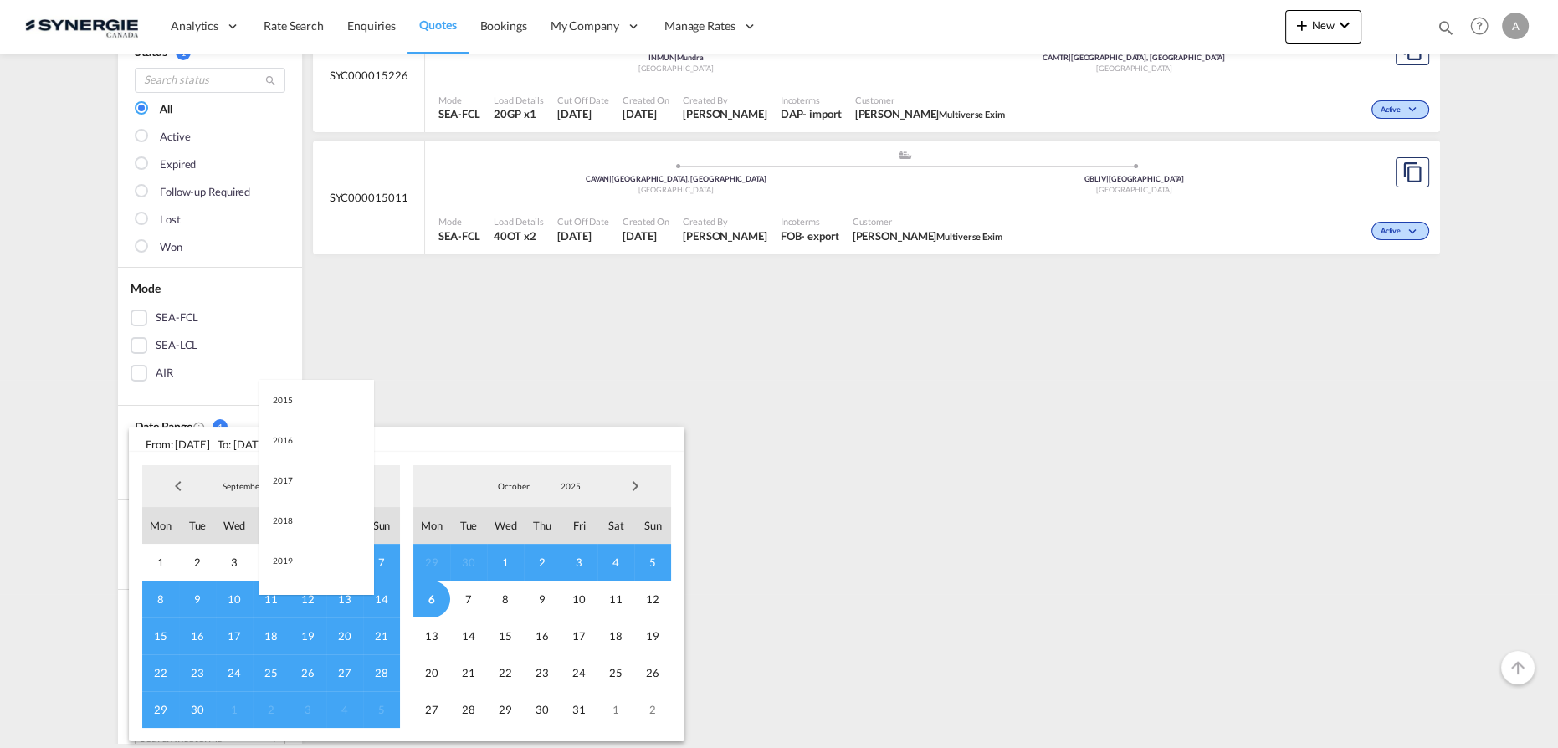
scroll to position [315, 0]
click at [294, 409] on md-option "2023" at bounding box center [316, 406] width 114 height 40
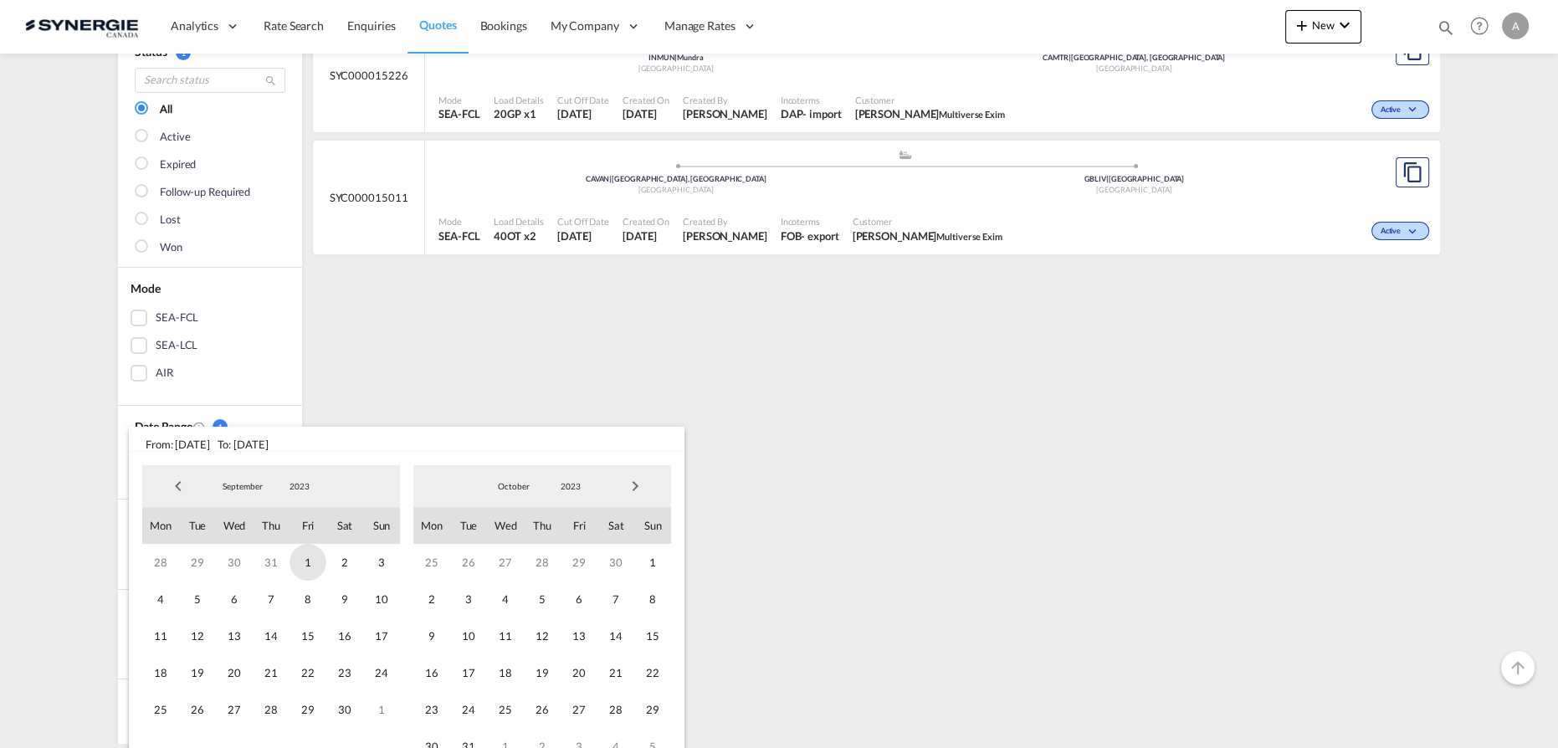
click at [302, 561] on span "1" at bounding box center [307, 562] width 37 height 37
click at [566, 489] on span "2023" at bounding box center [571, 486] width 54 height 12
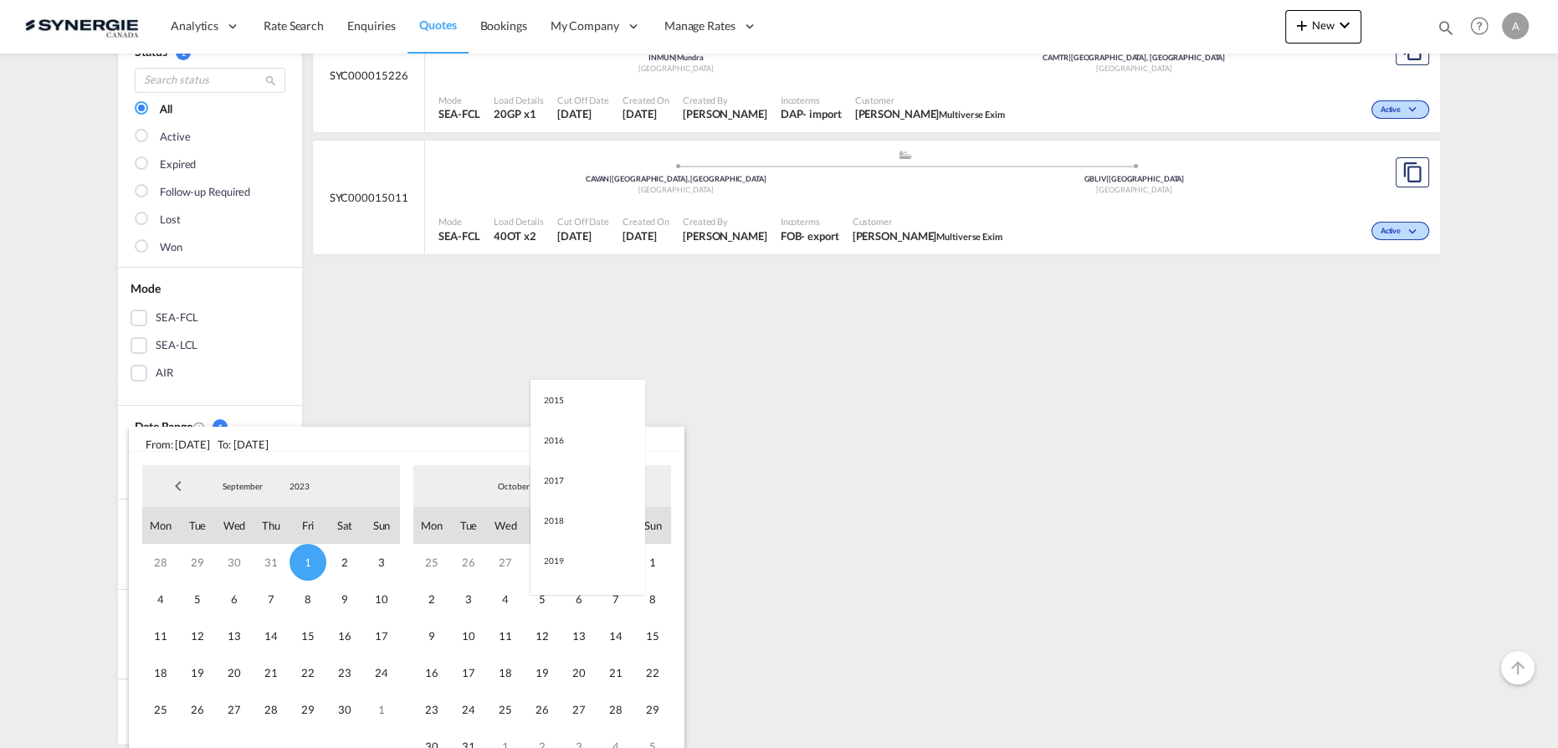
scroll to position [234, 0]
click at [554, 563] on md-option "2025" at bounding box center [587, 567] width 114 height 40
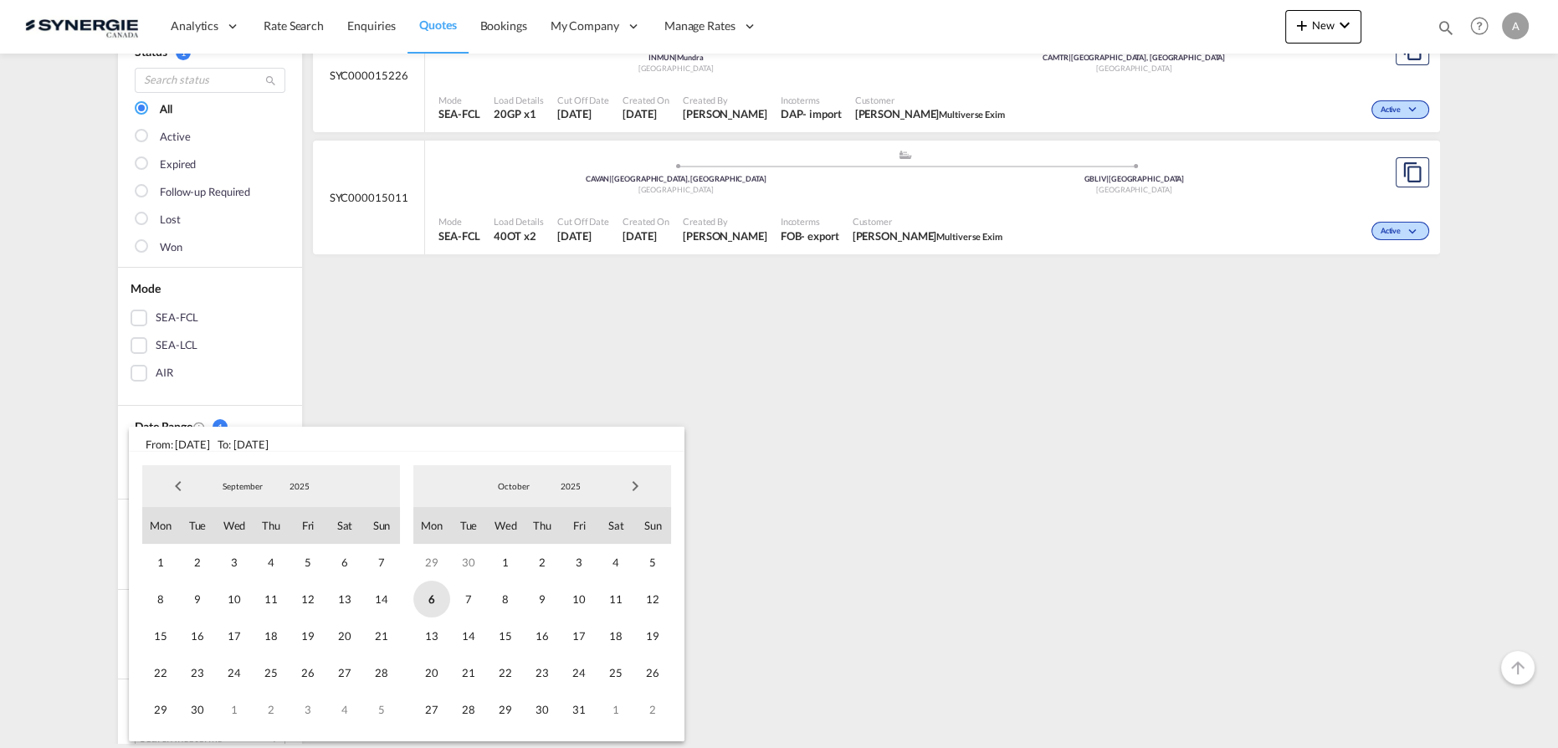
click at [439, 596] on span "6" at bounding box center [431, 599] width 37 height 37
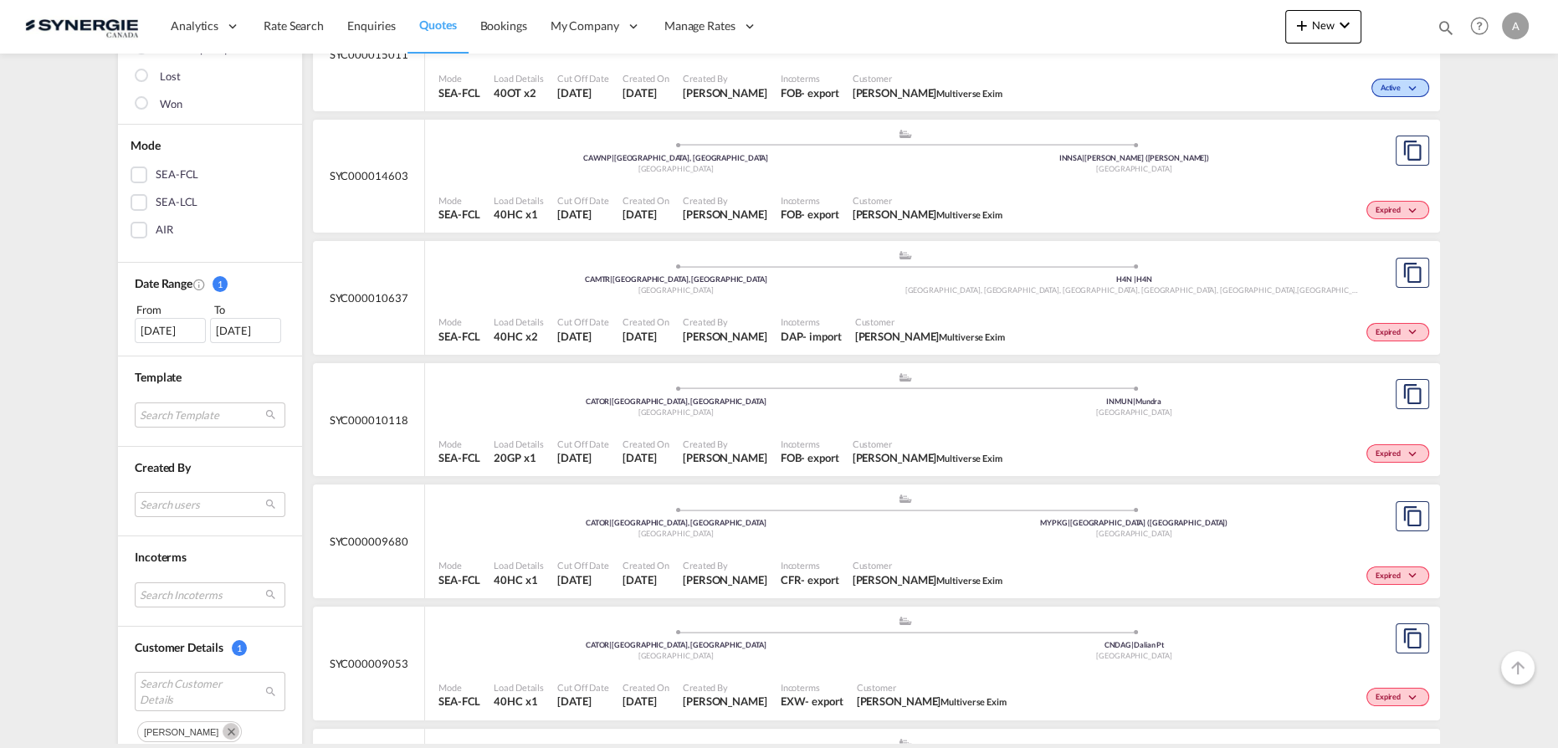
scroll to position [304, 0]
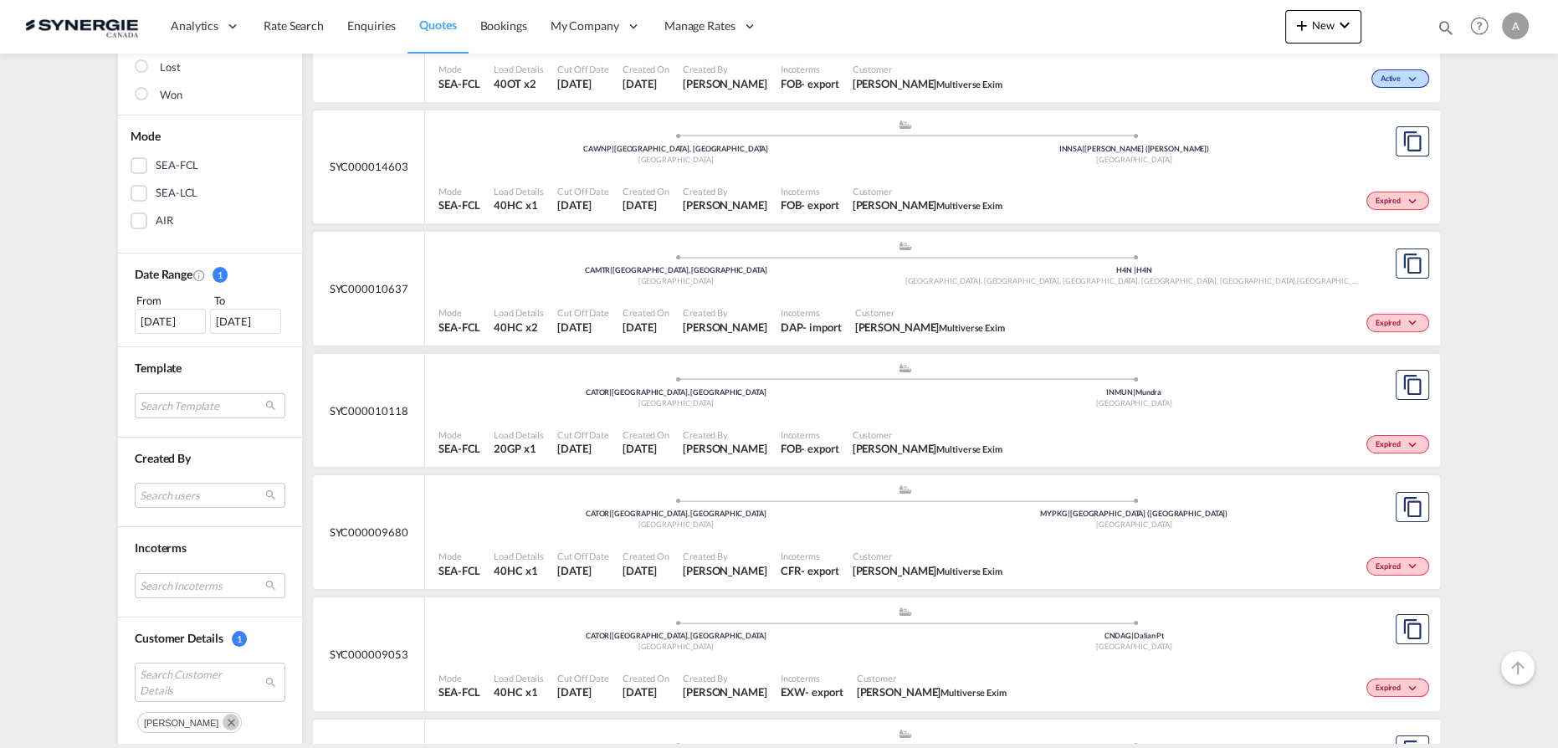
click at [798, 299] on div "Incoterms DAP - import" at bounding box center [811, 320] width 74 height 42
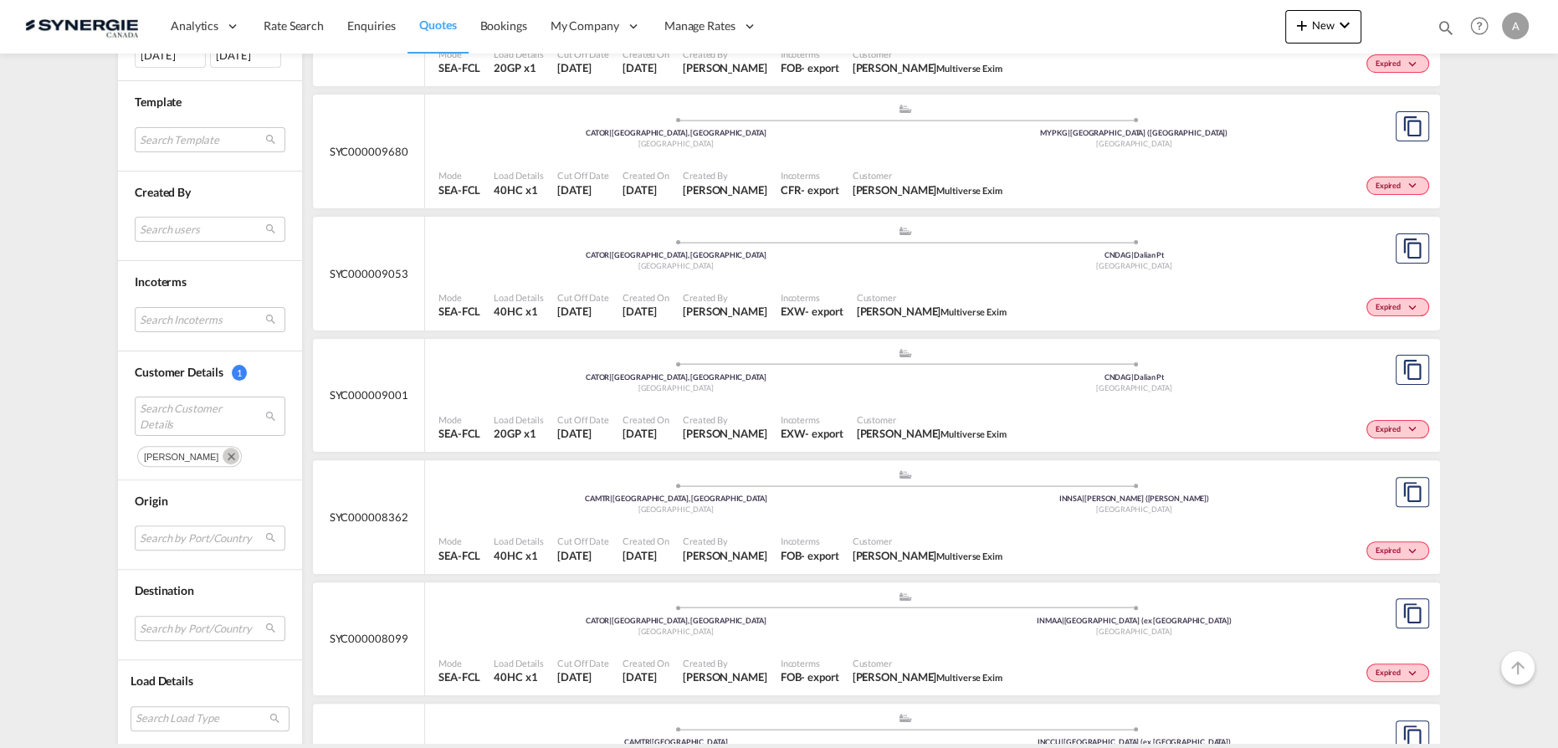
click at [228, 450] on md-icon "Remove" at bounding box center [231, 456] width 17 height 17
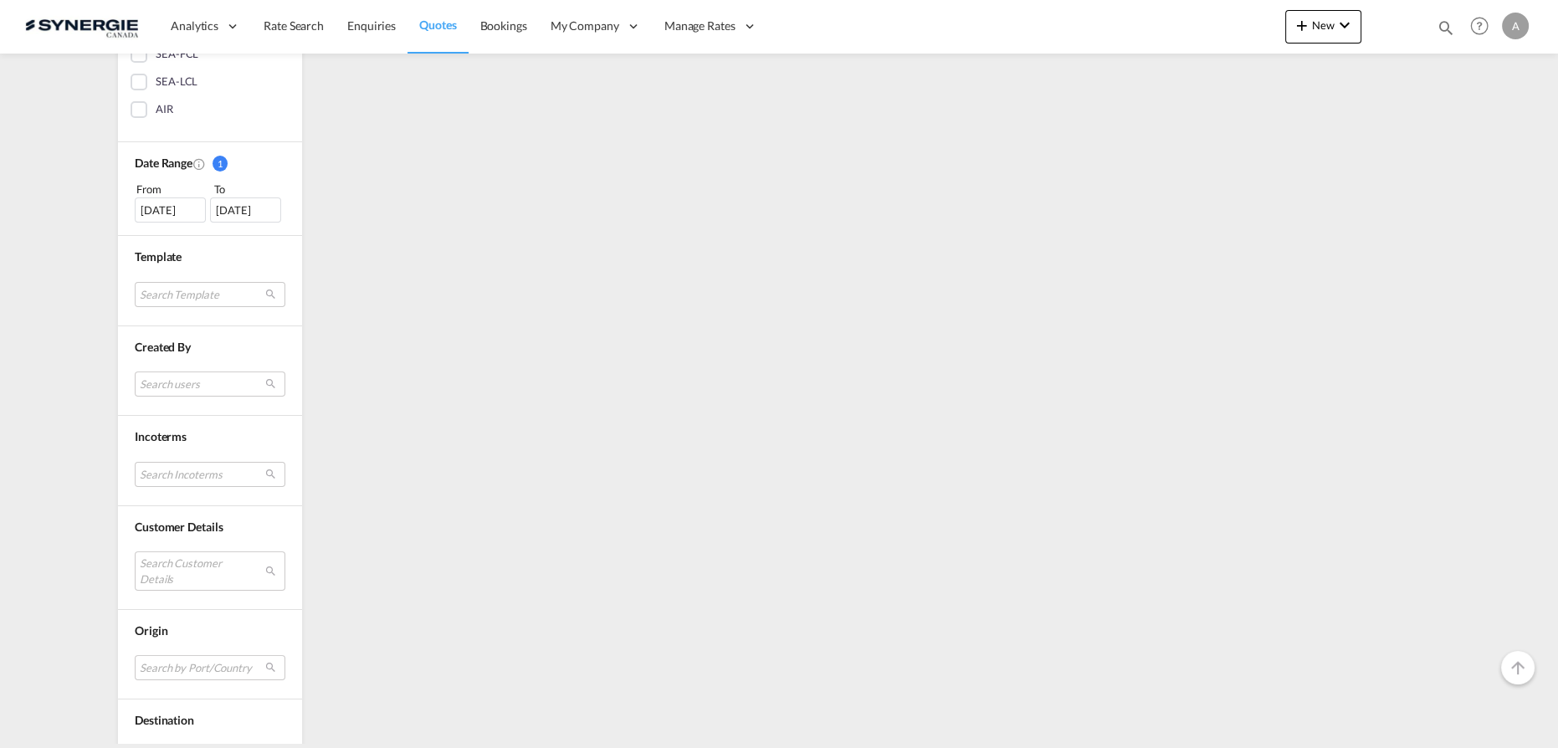
scroll to position [532, 0]
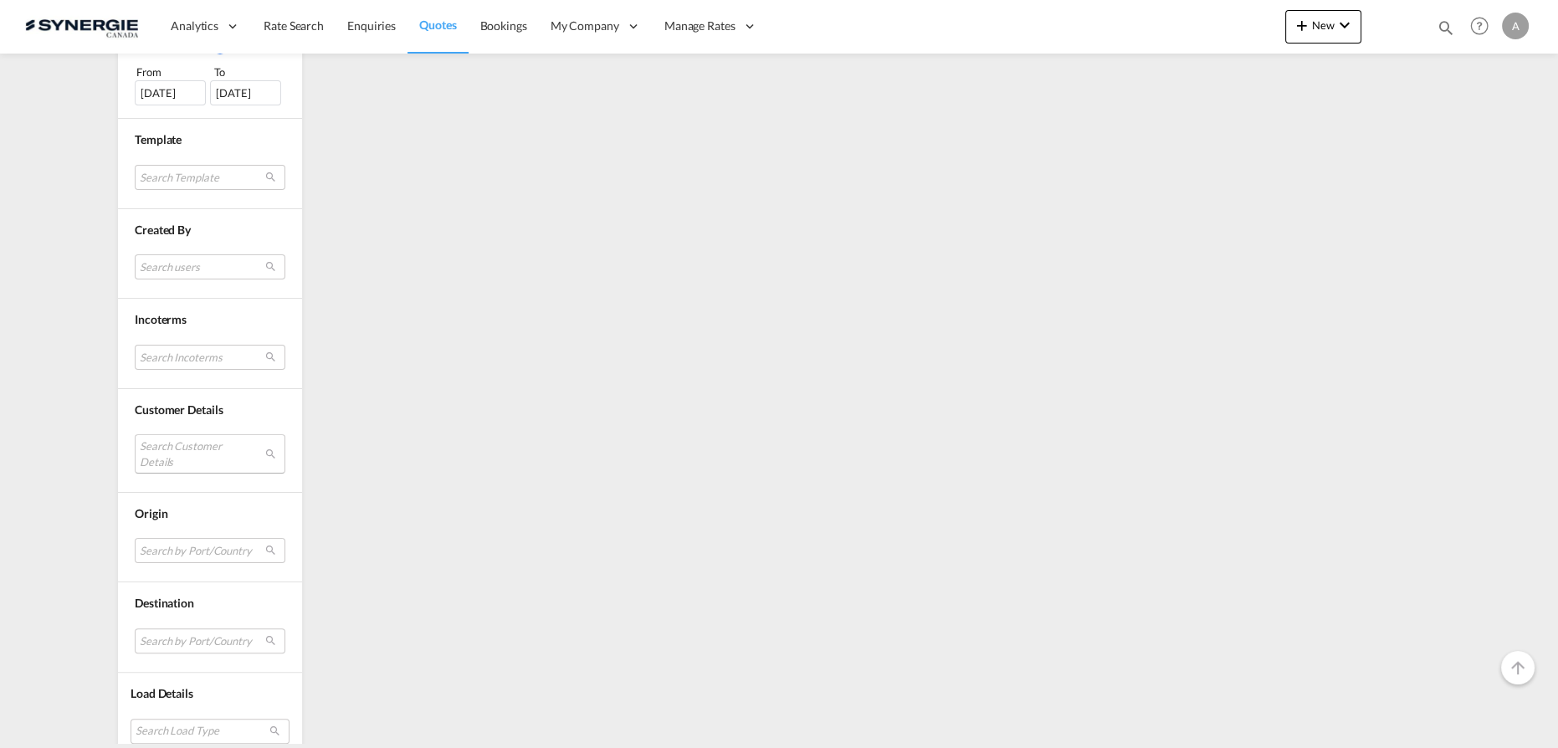
click at [176, 446] on md-select "Search Customer Details" at bounding box center [210, 453] width 151 height 38
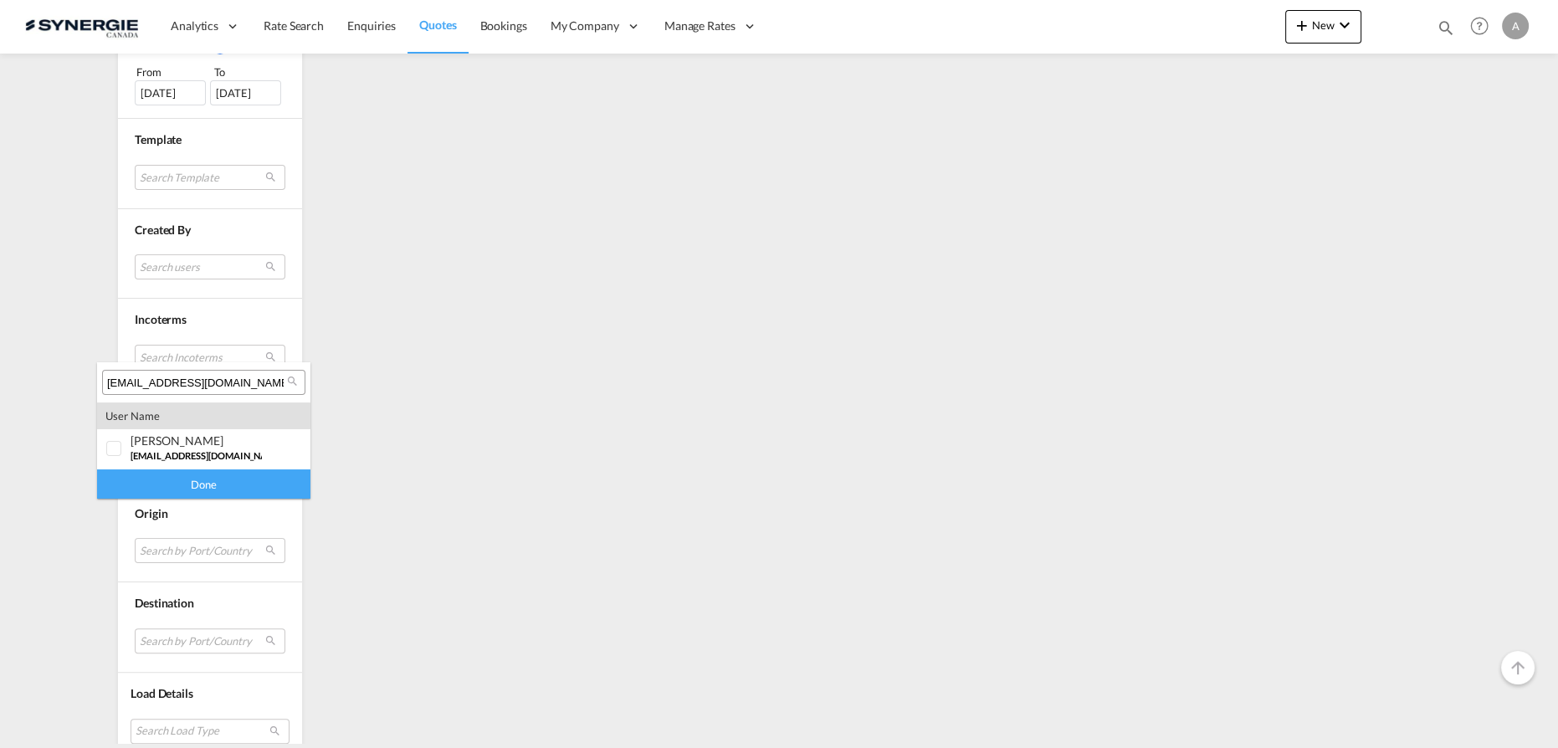
click at [223, 376] on input "piyush@mvexim.in" at bounding box center [197, 383] width 180 height 15
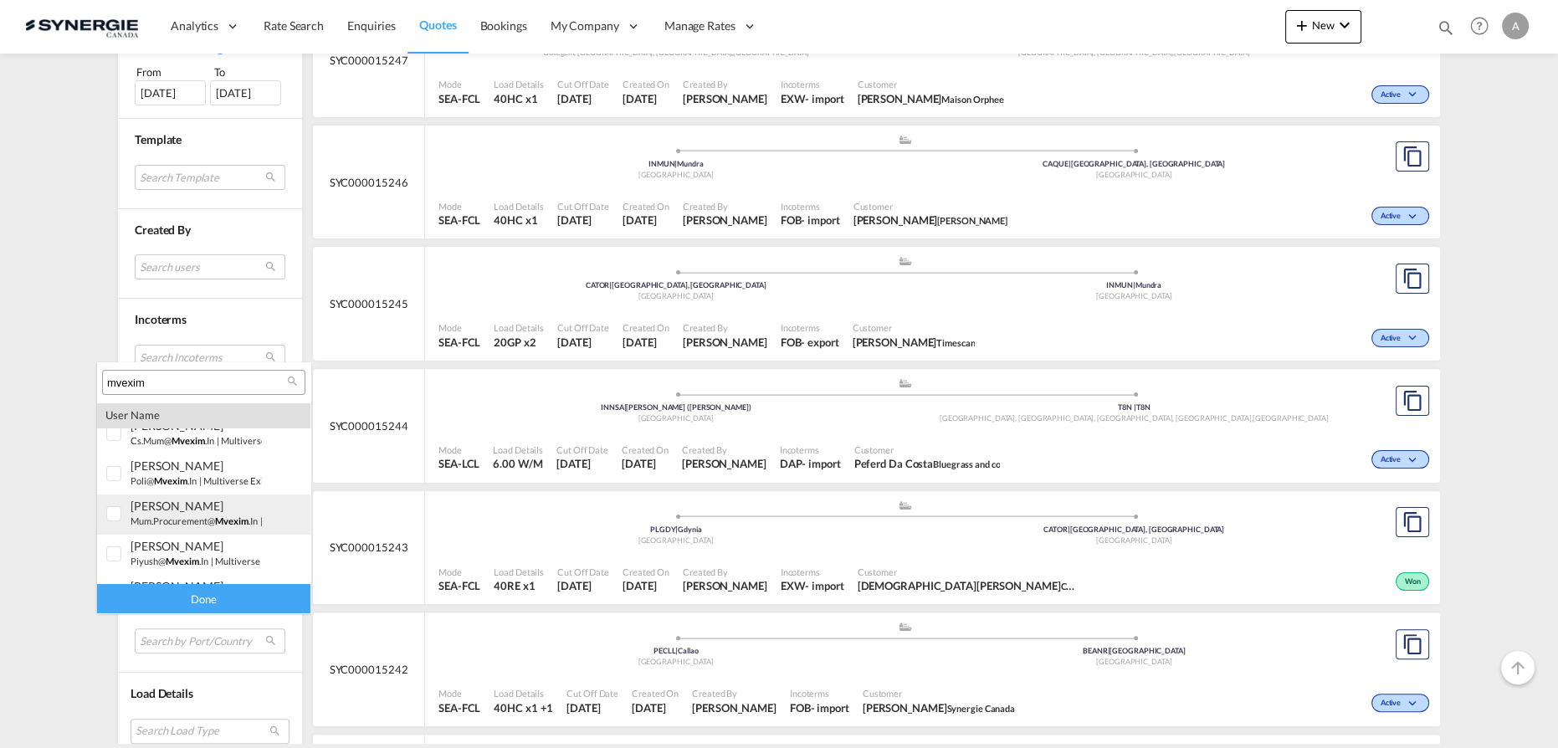
scroll to position [0, 0]
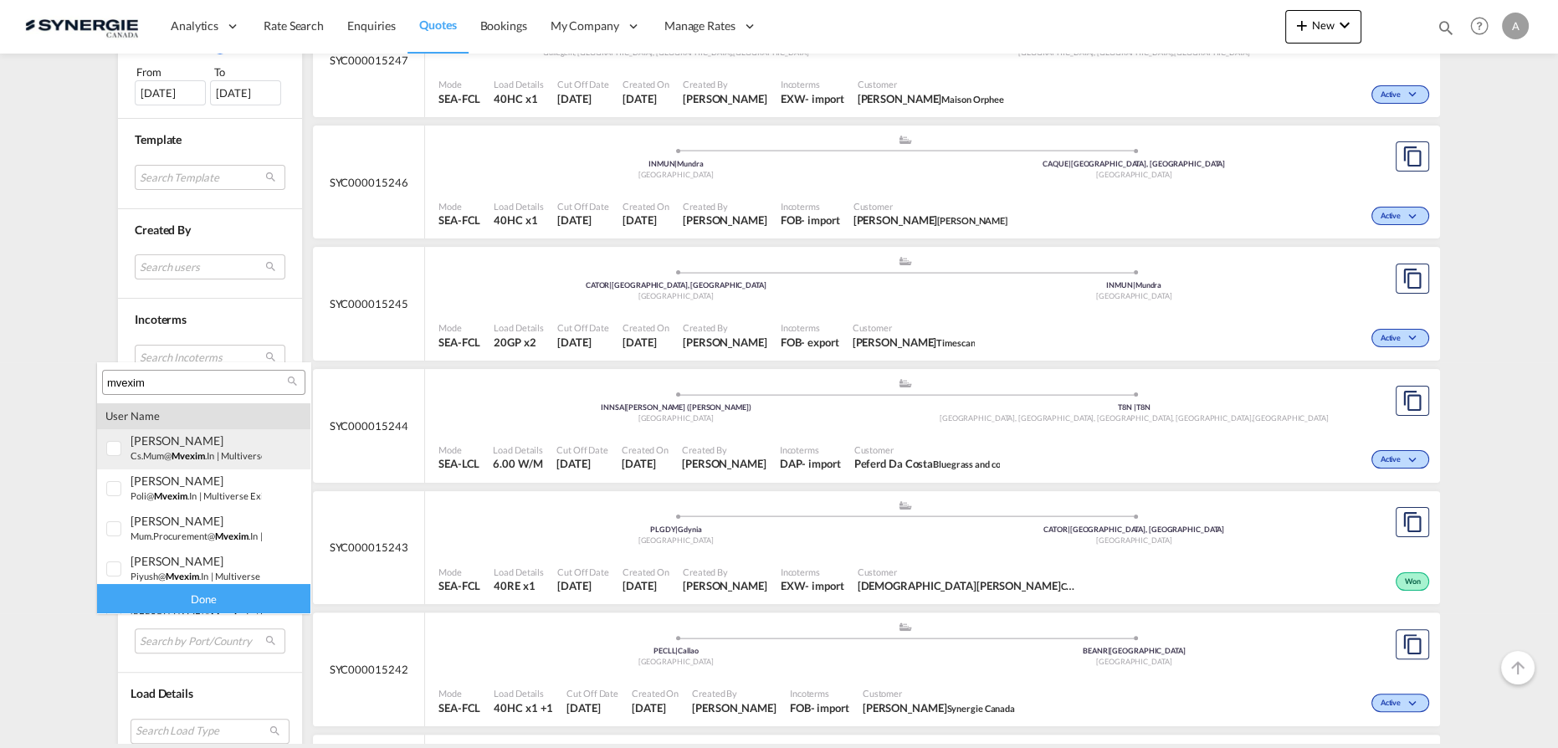
type input "mvexim"
click at [111, 441] on div at bounding box center [114, 449] width 17 height 17
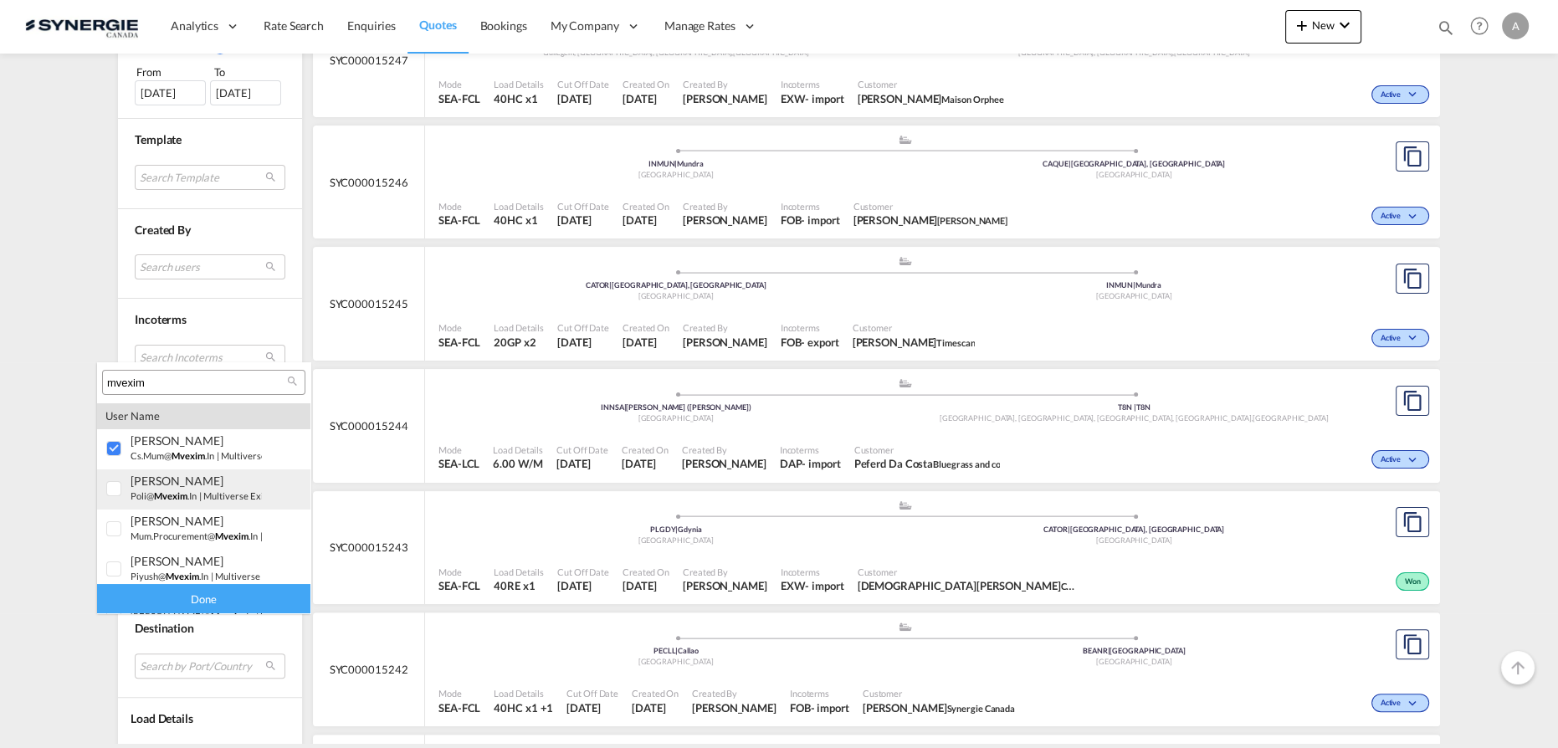
click at [108, 470] on md-option "user poli Malakar poli@ mvexim .in | multiverse exim pvt ltd, india" at bounding box center [203, 489] width 213 height 40
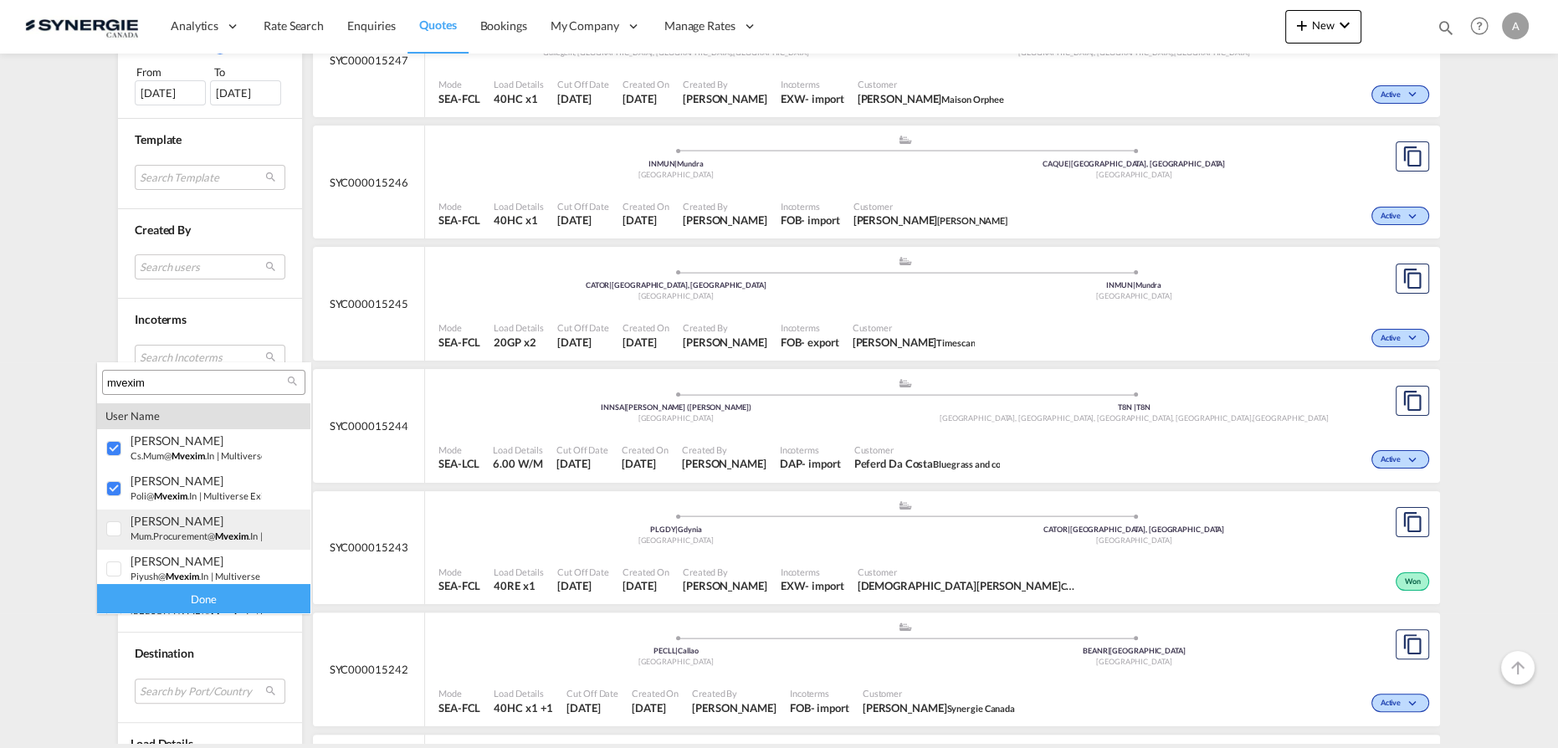
click at [116, 521] on div at bounding box center [114, 529] width 17 height 17
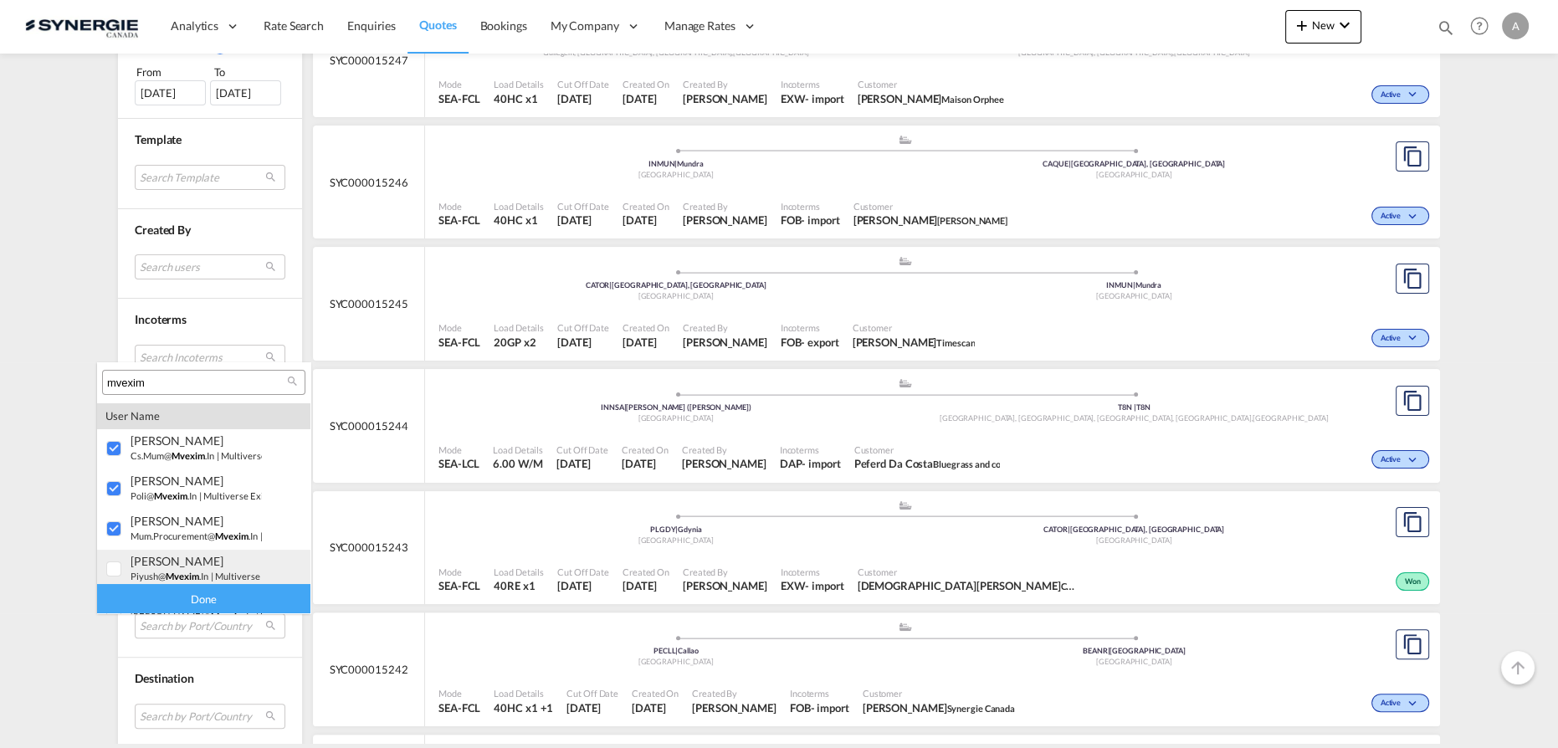
click at [117, 565] on div at bounding box center [114, 569] width 17 height 17
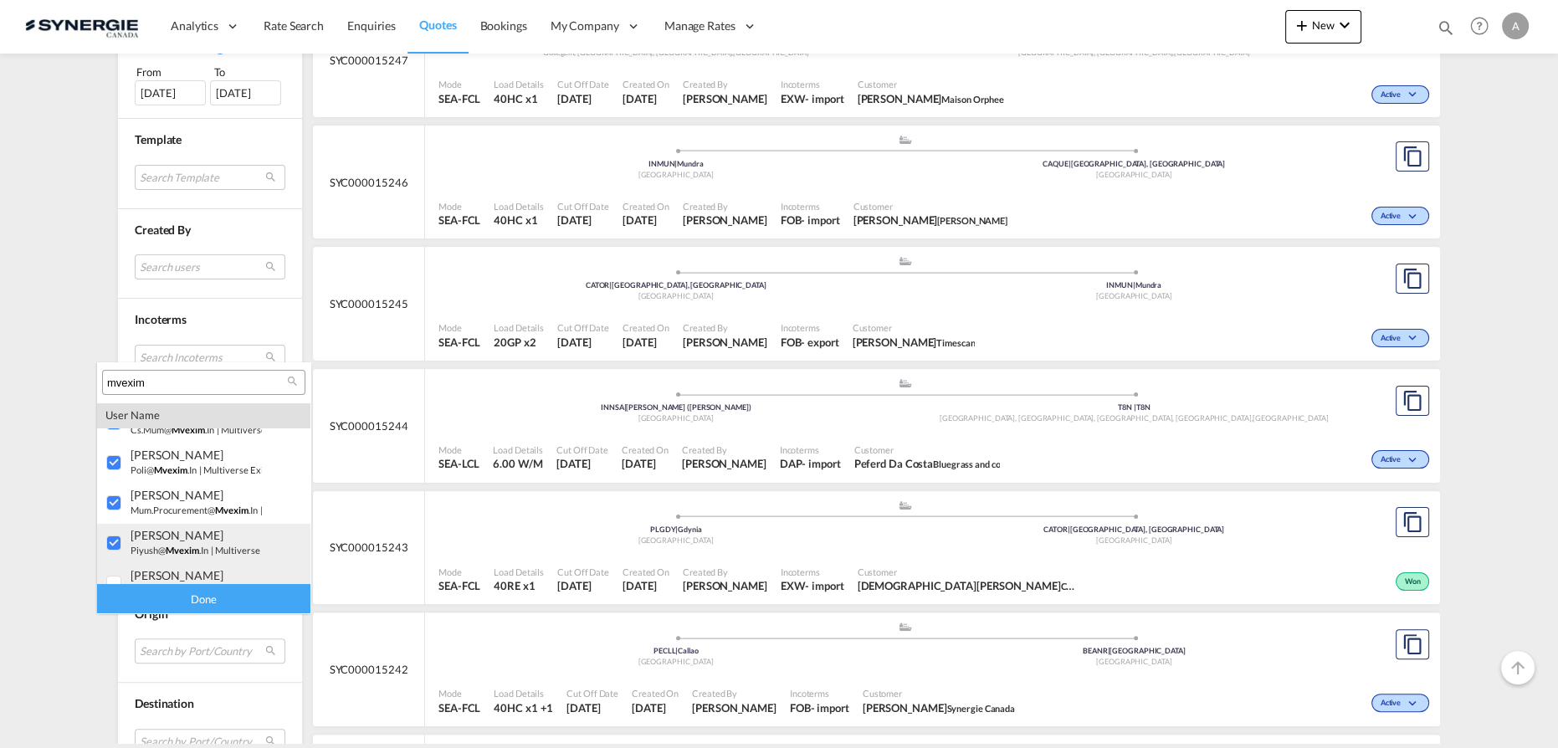
scroll to position [45, 0]
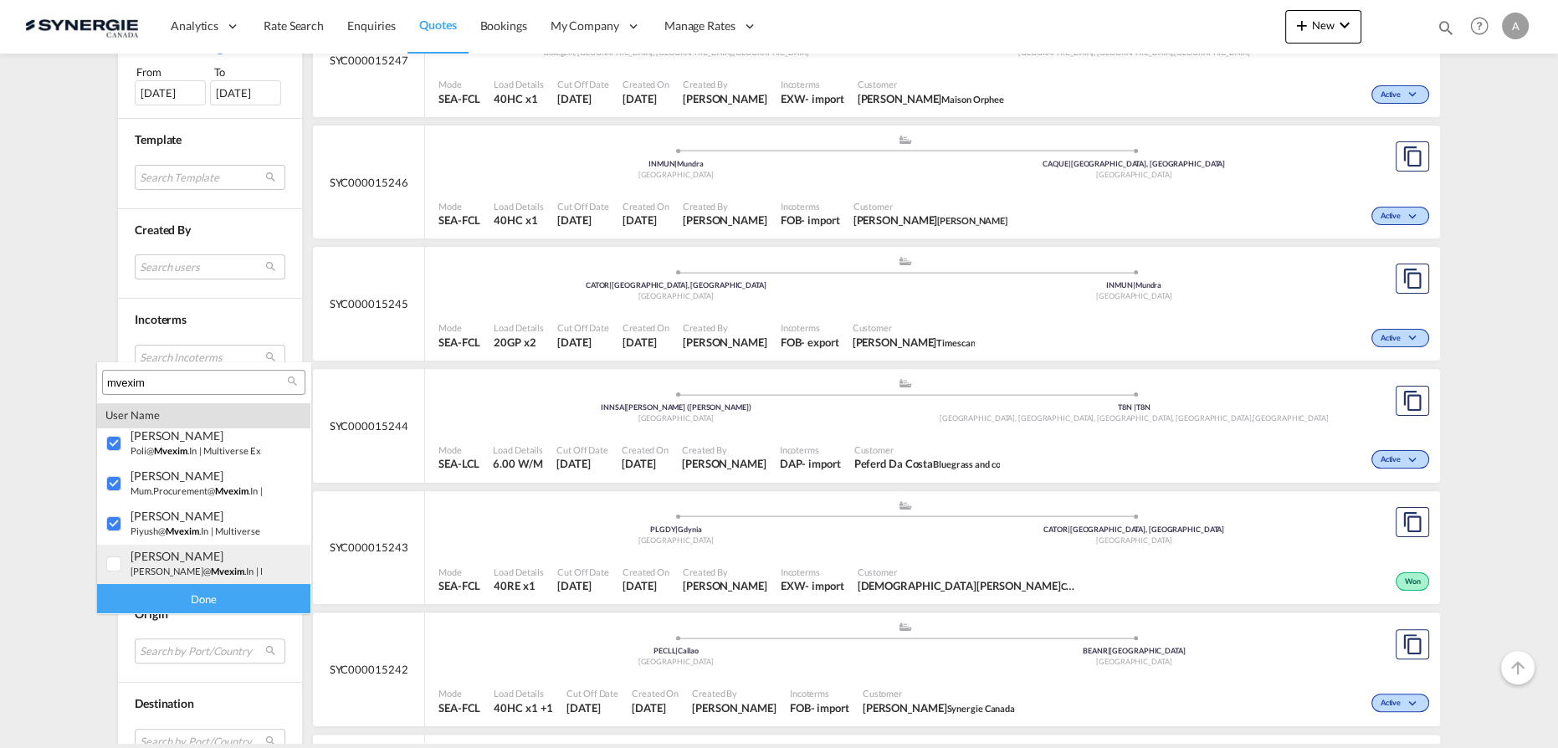
click at [136, 570] on small "adnan@ mvexim .in" at bounding box center [191, 570] width 123 height 11
click at [146, 593] on div "Done" at bounding box center [203, 598] width 213 height 29
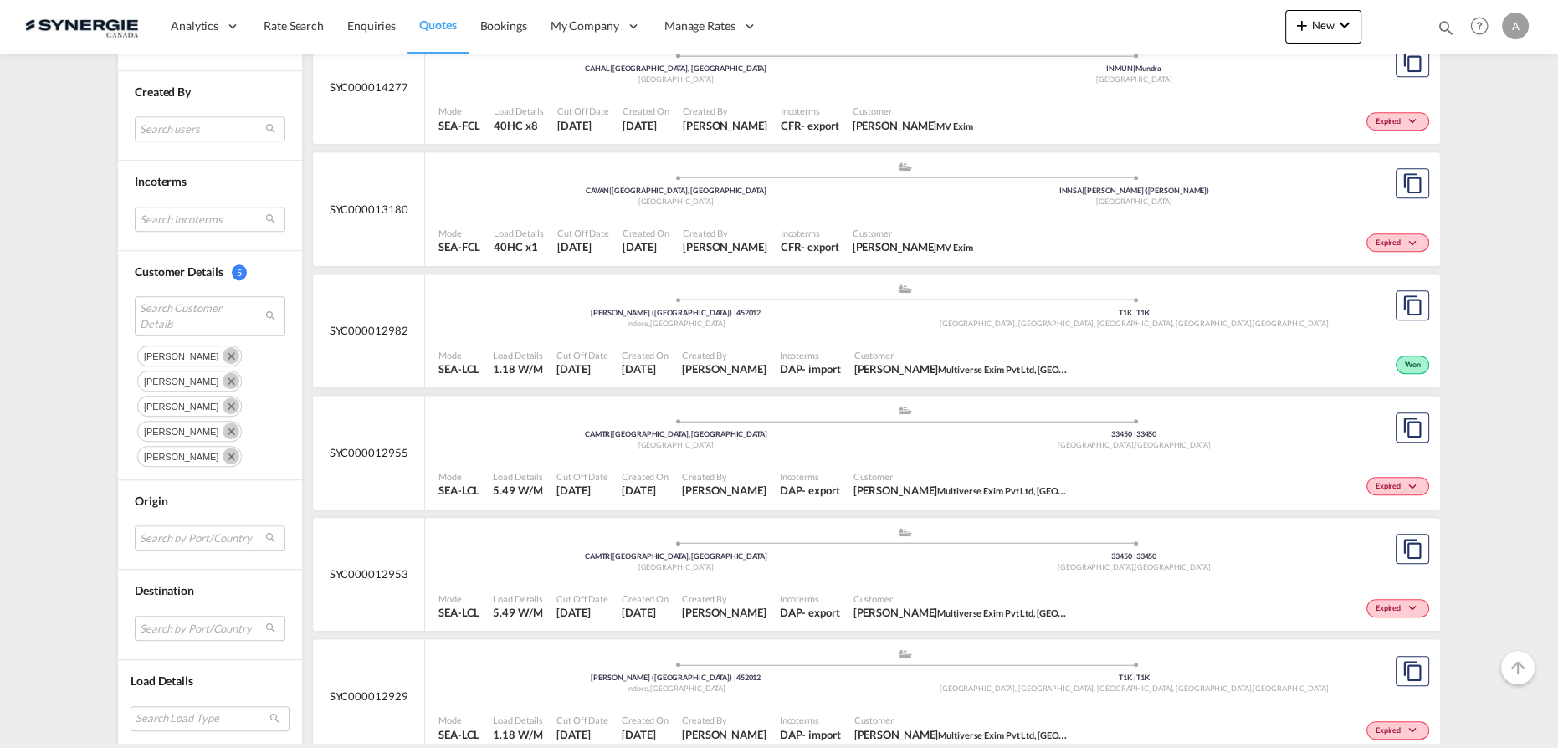
scroll to position [1445, 0]
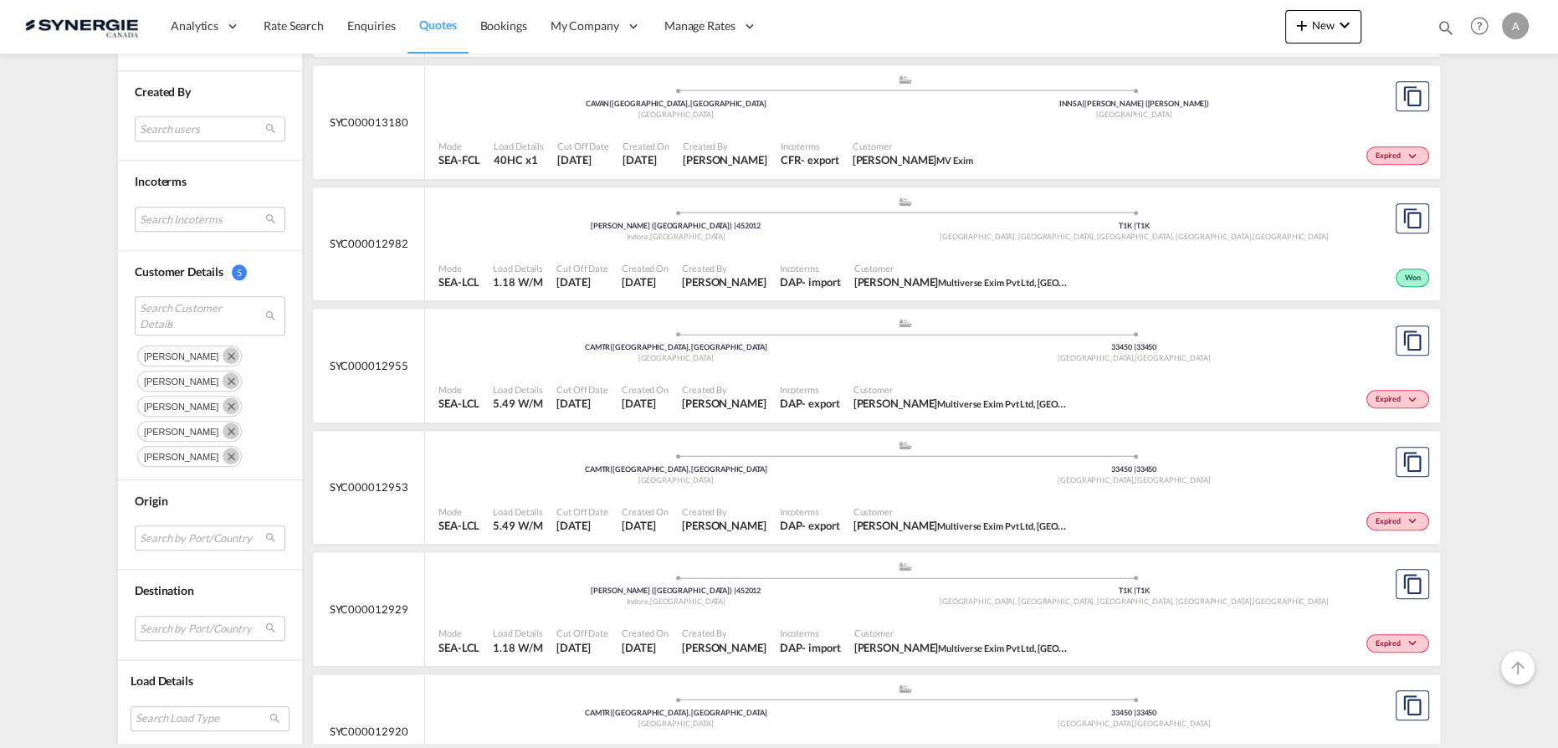
click at [888, 267] on span "Customer" at bounding box center [962, 268] width 217 height 13
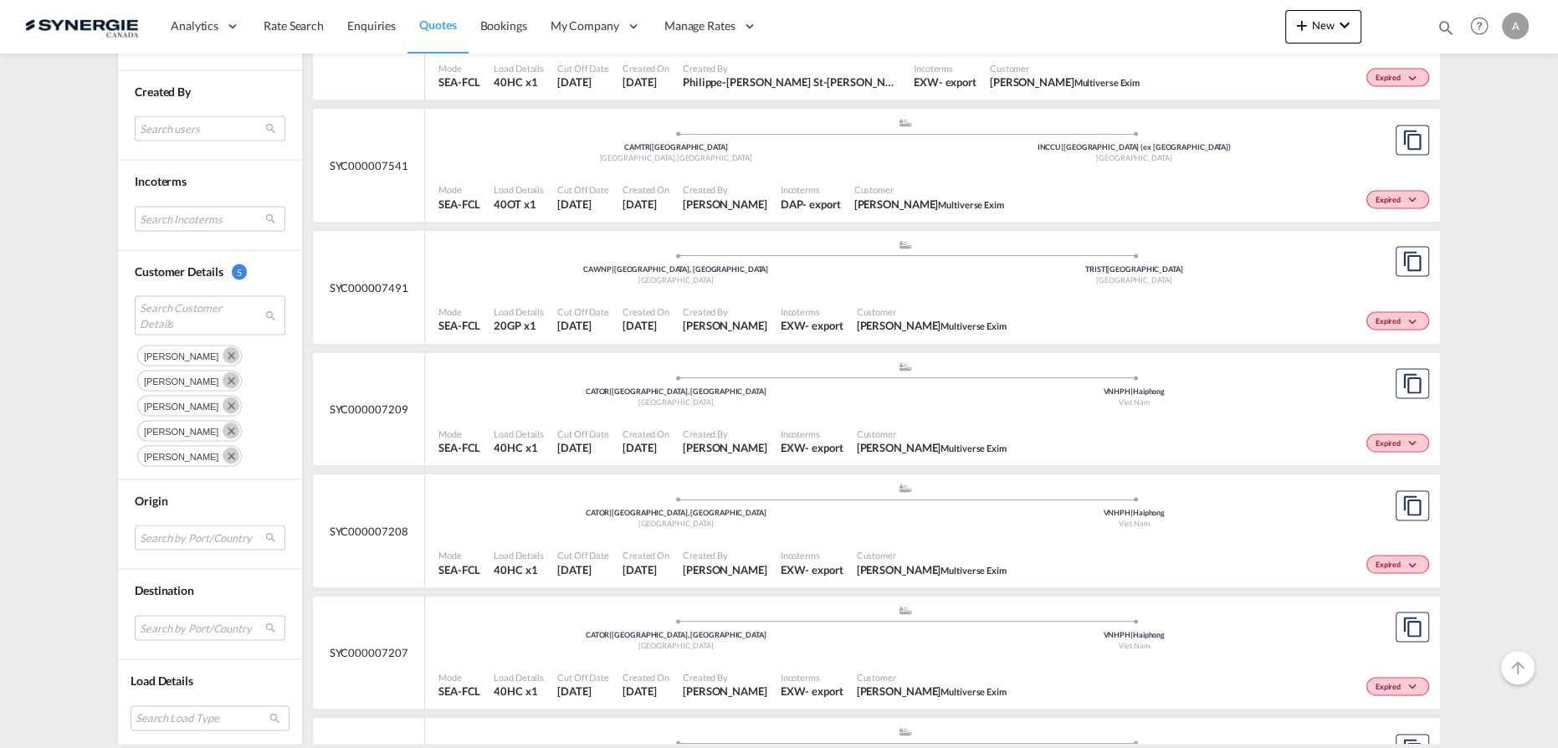
scroll to position [3988, 0]
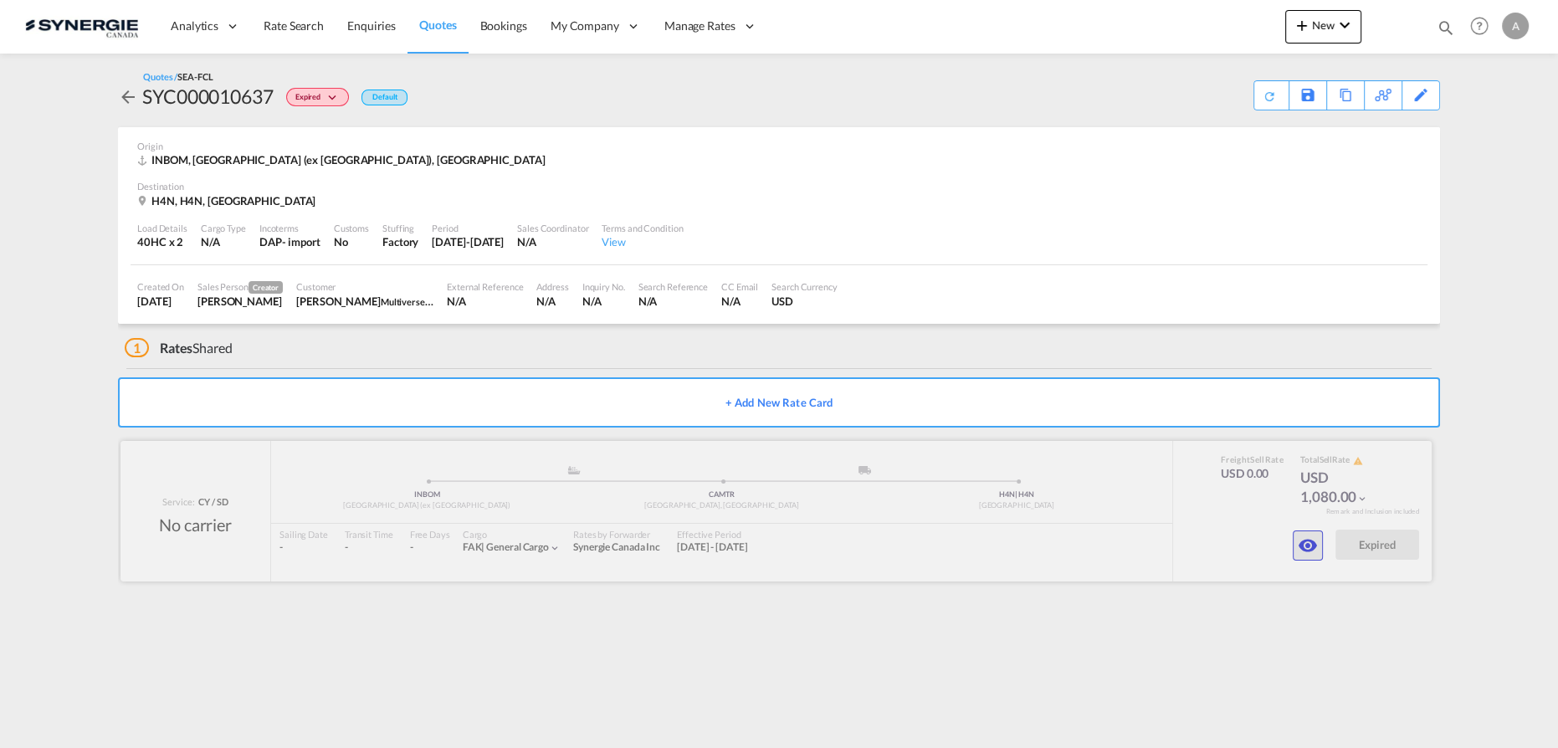
click at [1313, 539] on md-icon "icon-eye" at bounding box center [1307, 545] width 20 height 20
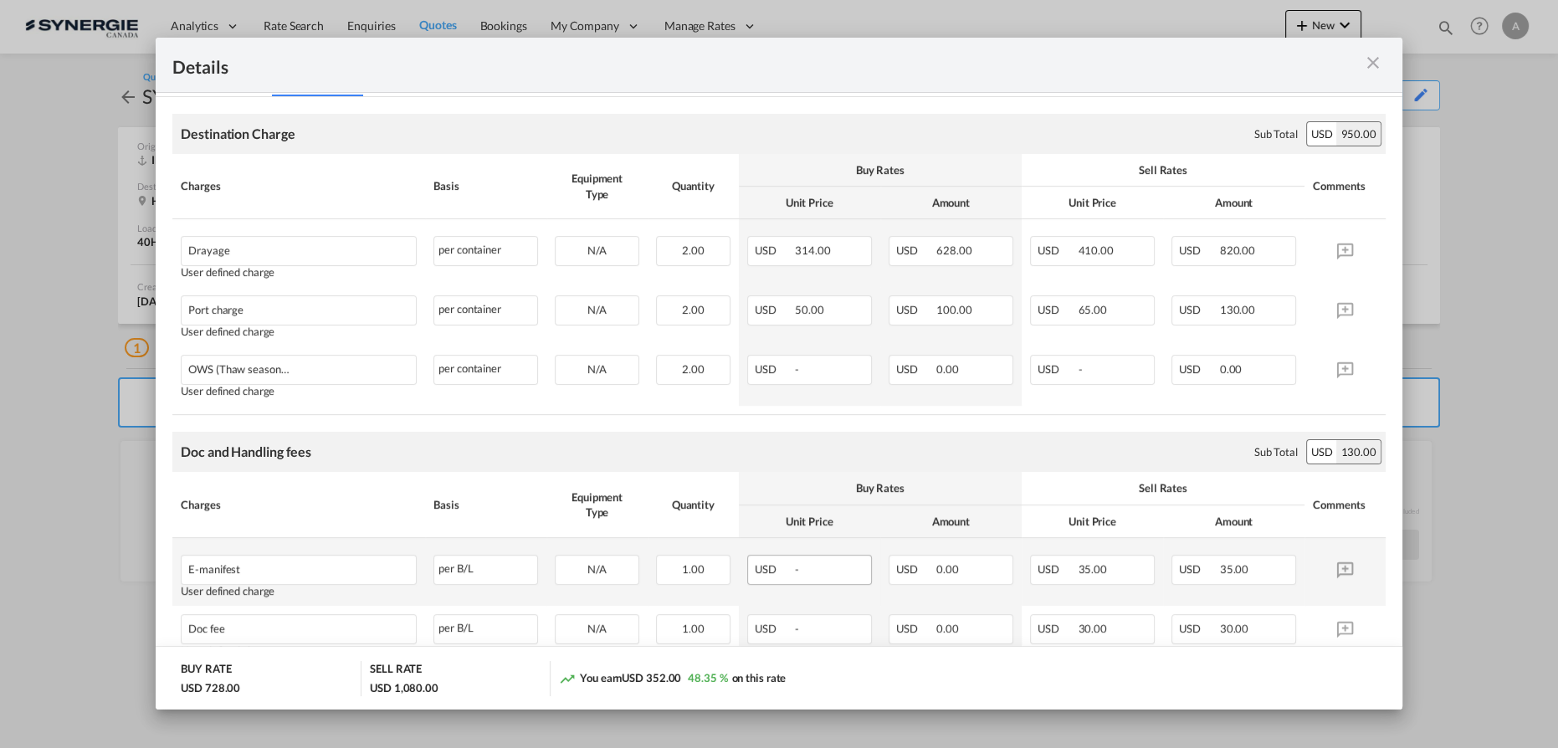
scroll to position [228, 0]
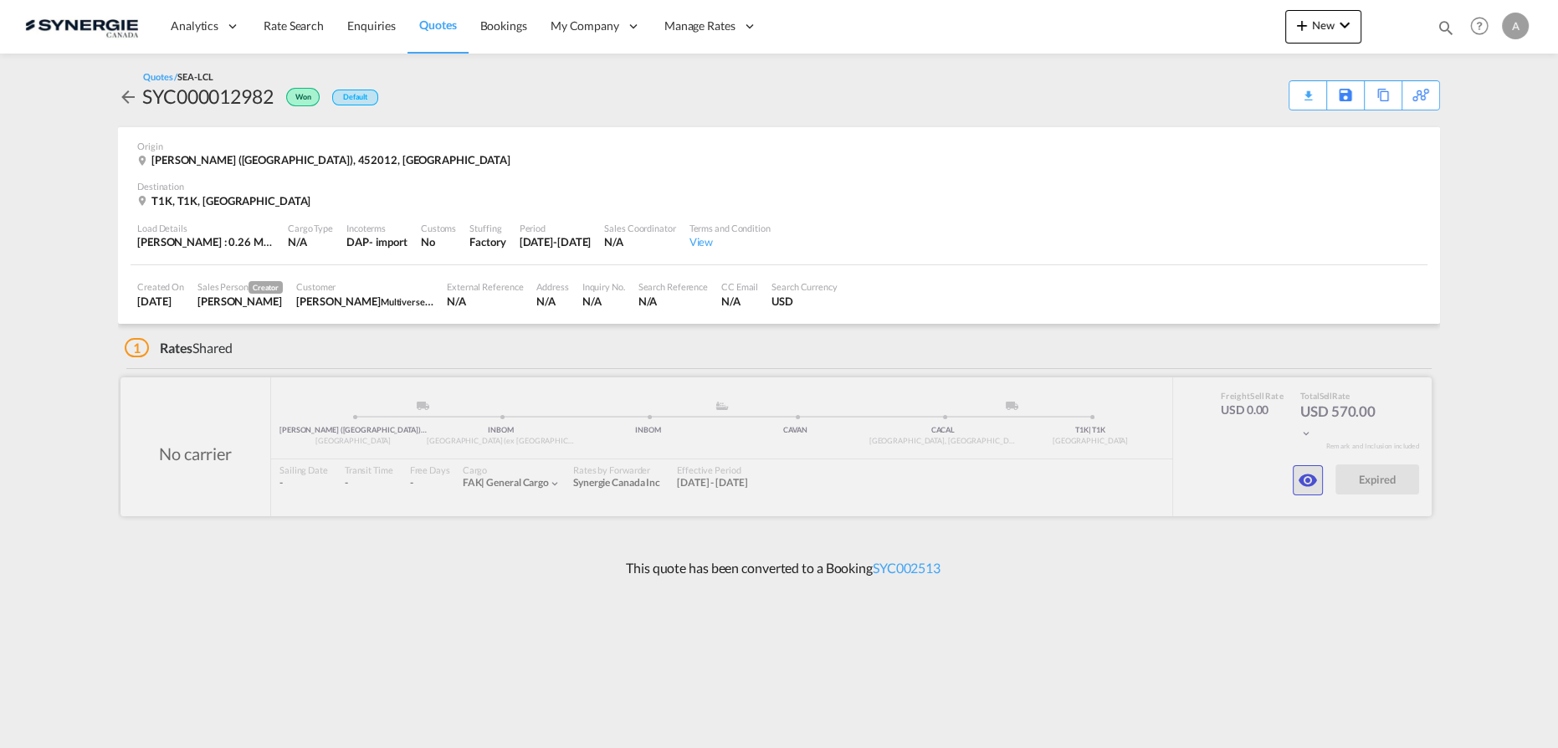
click at [1306, 484] on md-icon "icon-eye" at bounding box center [1307, 480] width 20 height 20
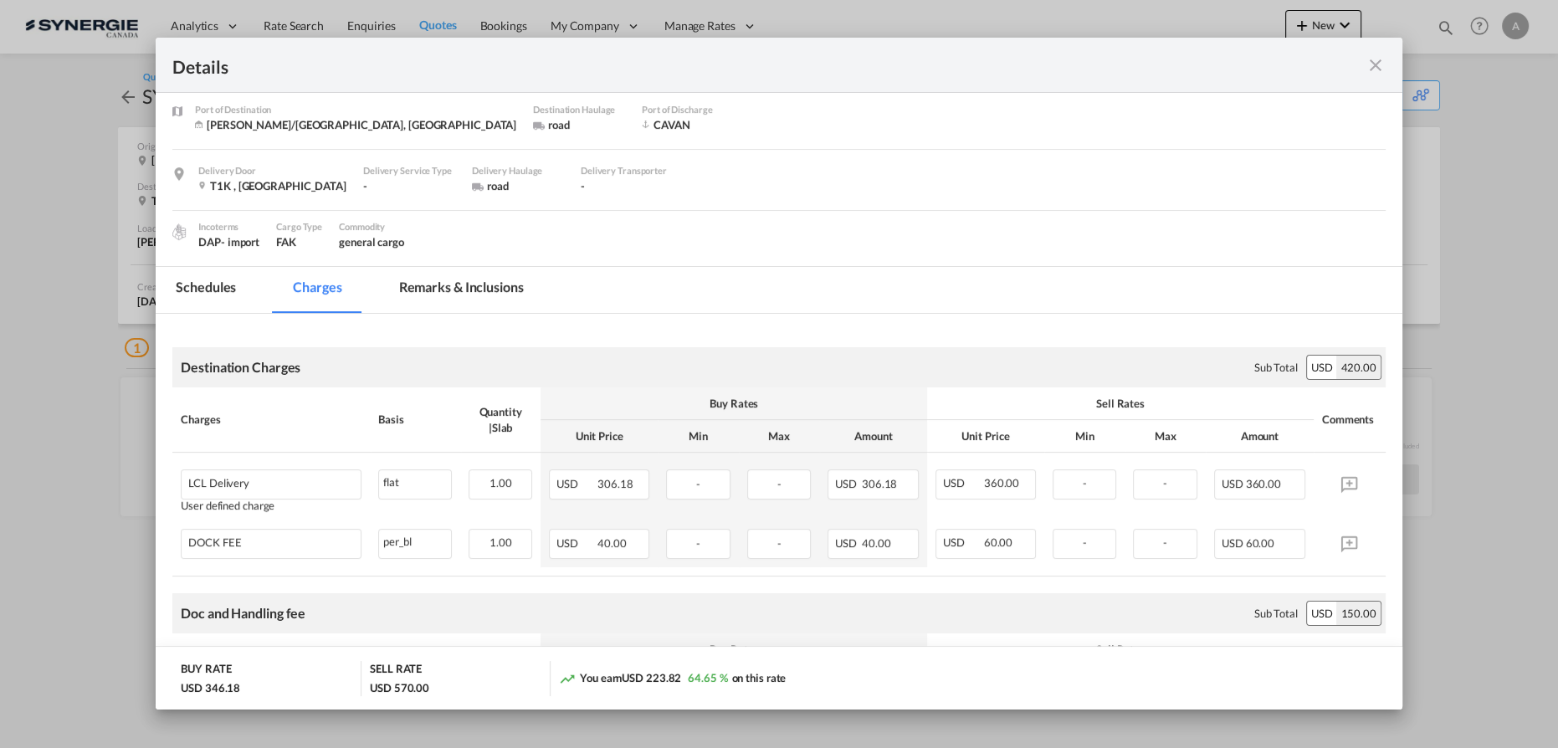
scroll to position [304, 0]
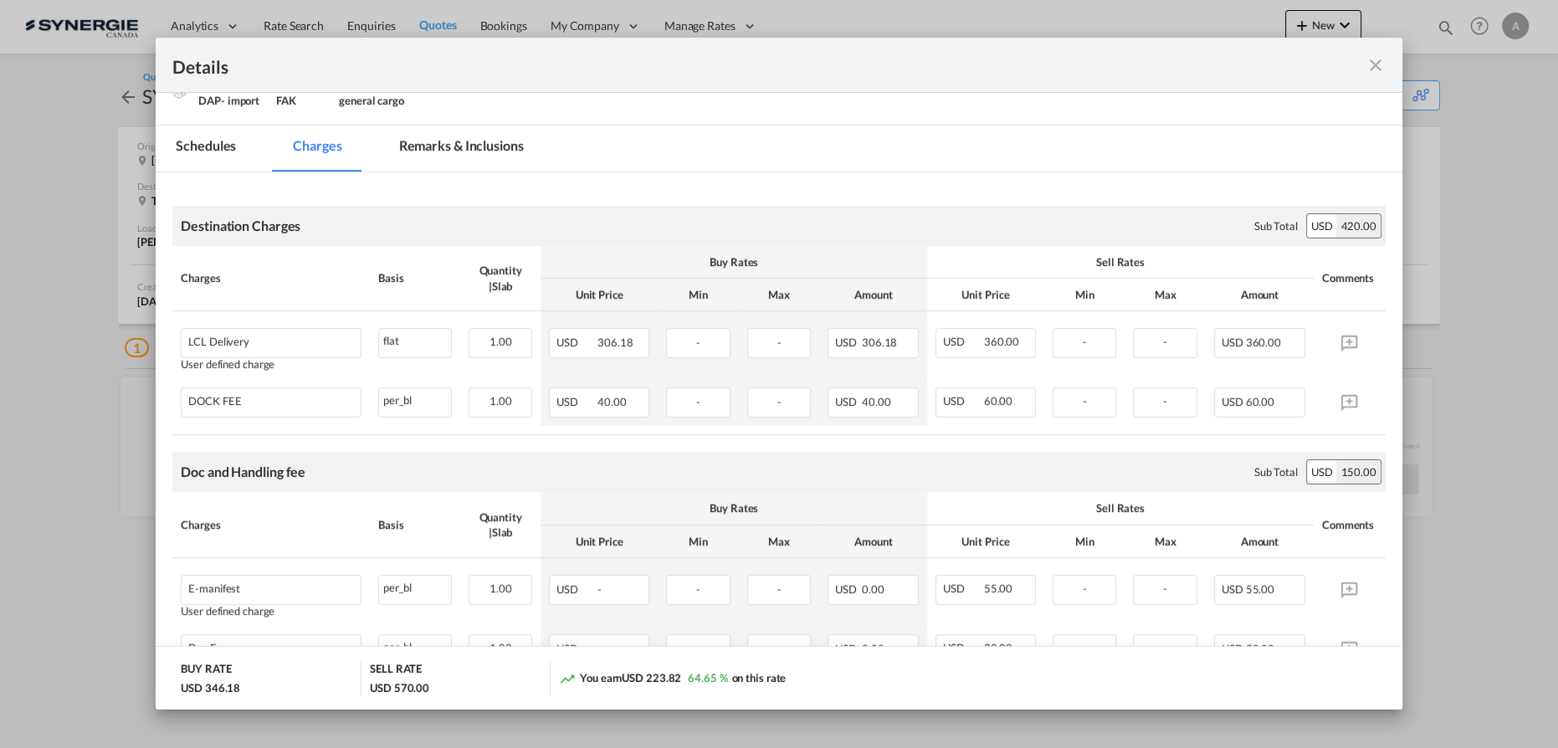
click at [1369, 65] on md-icon "icon-close fg-AAA8AD m-0 cursor" at bounding box center [1375, 65] width 20 height 20
